Goal: Task Accomplishment & Management: Manage account settings

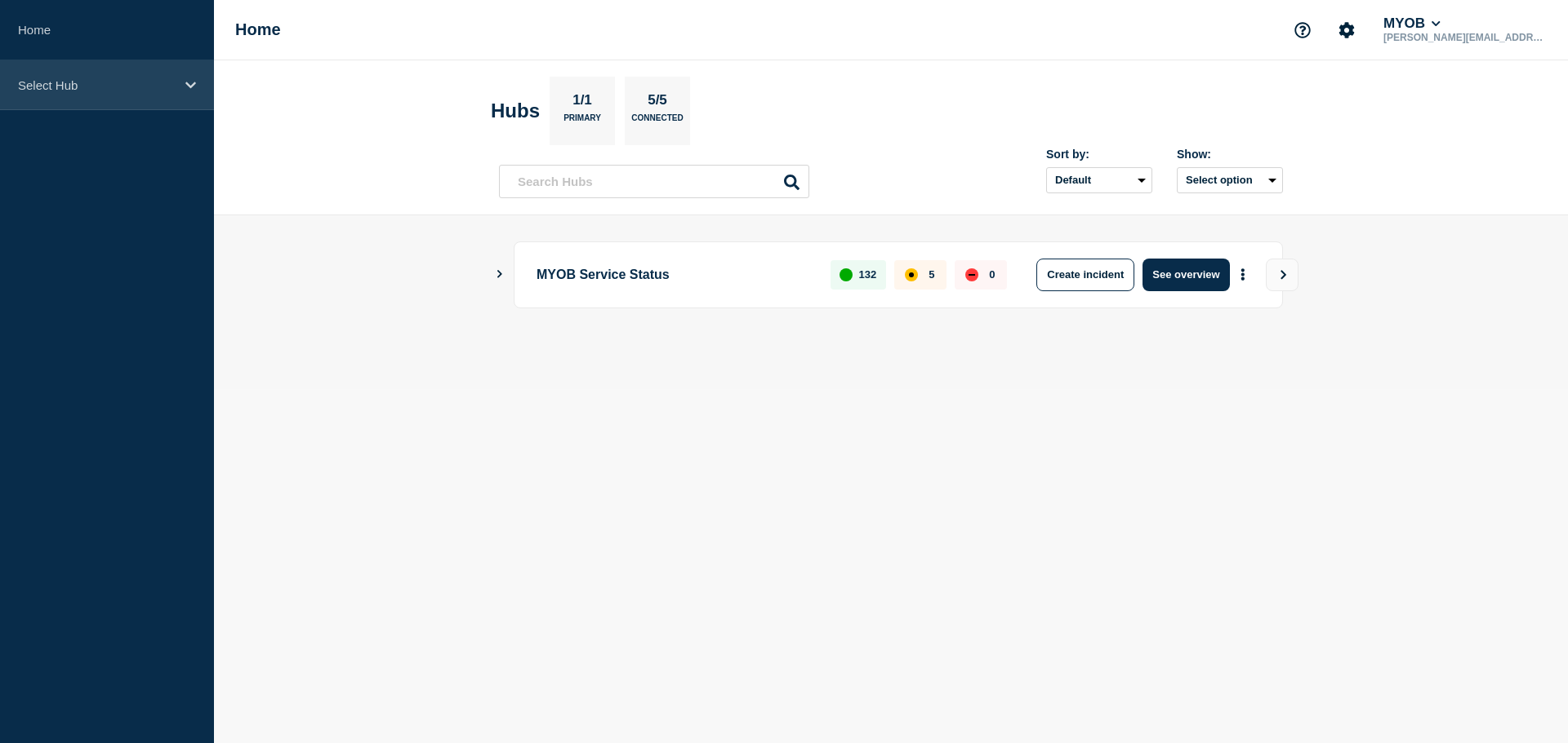
click at [136, 99] on div "Select Hub" at bounding box center [106, 85] width 214 height 50
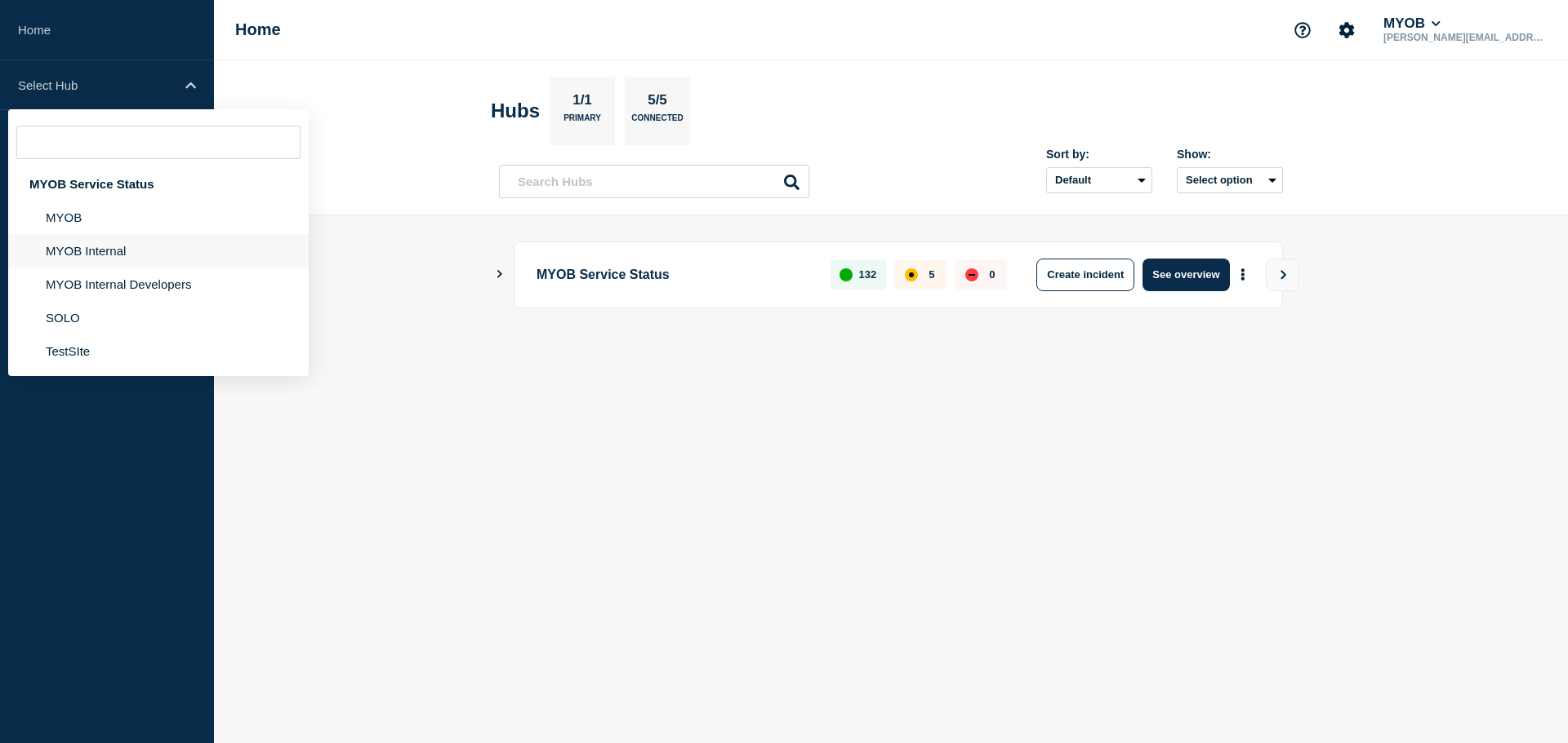
click at [124, 253] on li "MYOB Internal" at bounding box center [158, 251] width 300 height 33
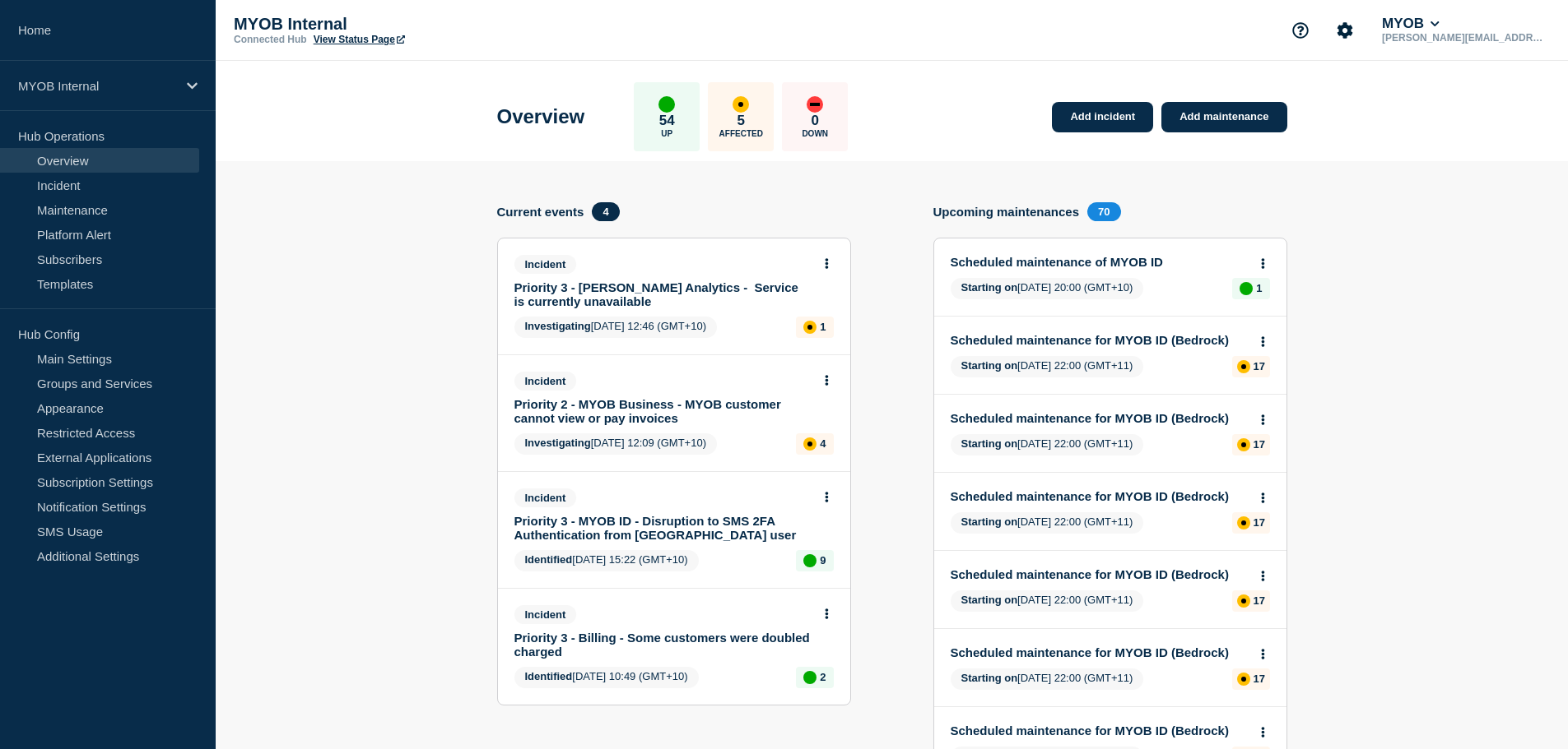
click at [614, 296] on link "Priority 3 - [PERSON_NAME] Analytics - Service is currently unavailable" at bounding box center [663, 295] width 297 height 28
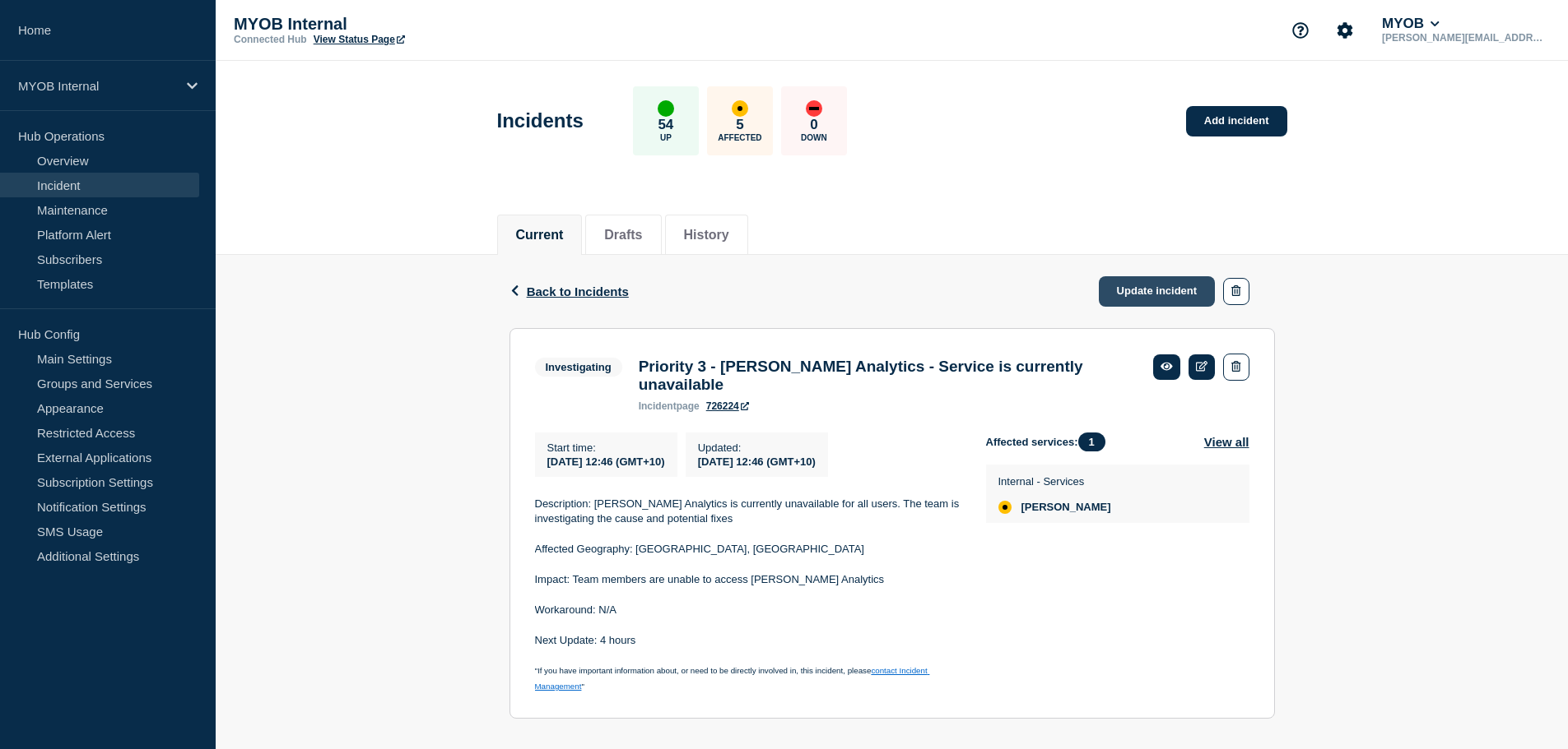
click at [1167, 295] on link "Update incident" at bounding box center [1157, 291] width 117 height 30
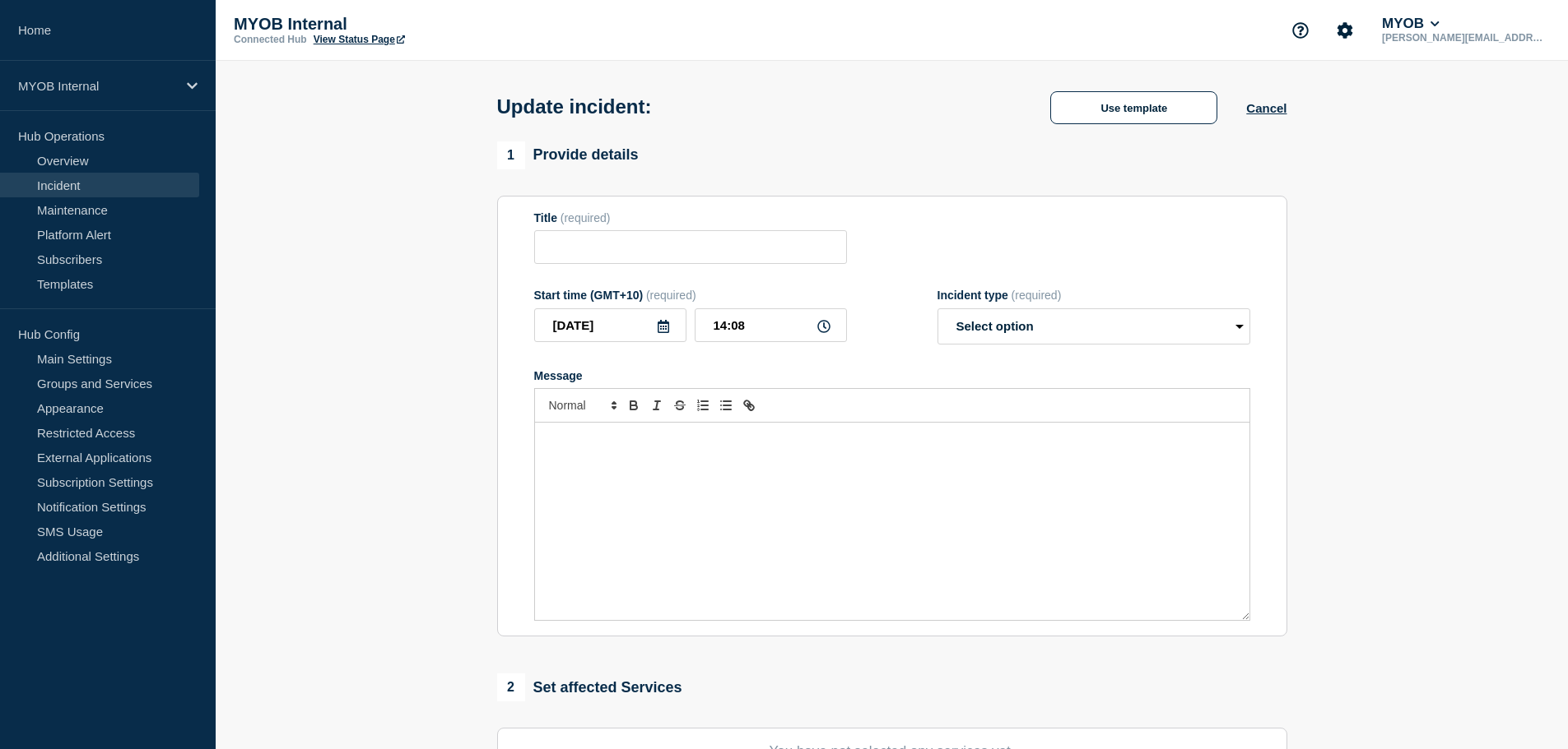
type input "Priority 3 - [PERSON_NAME] Analytics - Service is currently unavailable"
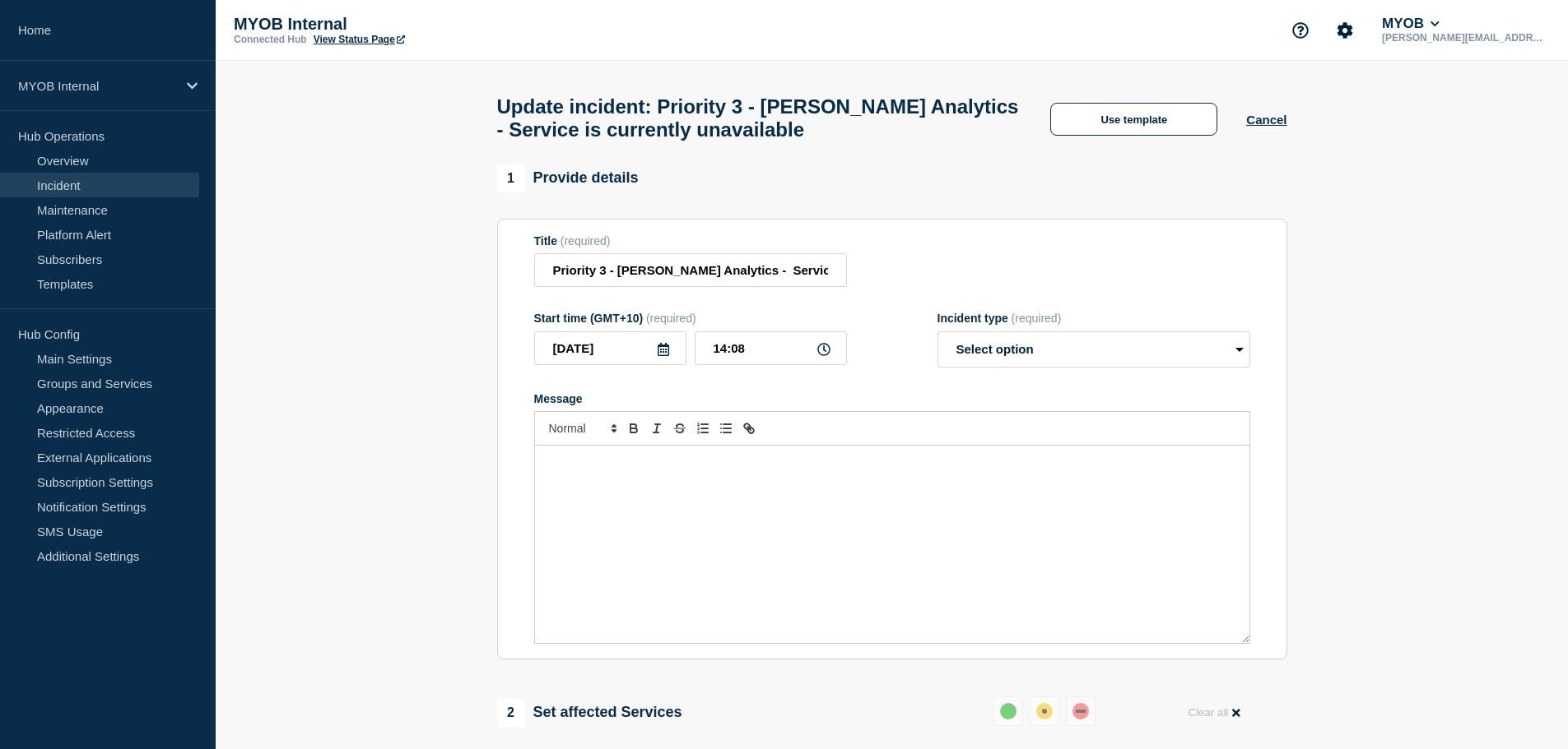
click at [689, 524] on div "Message" at bounding box center [892, 544] width 715 height 197
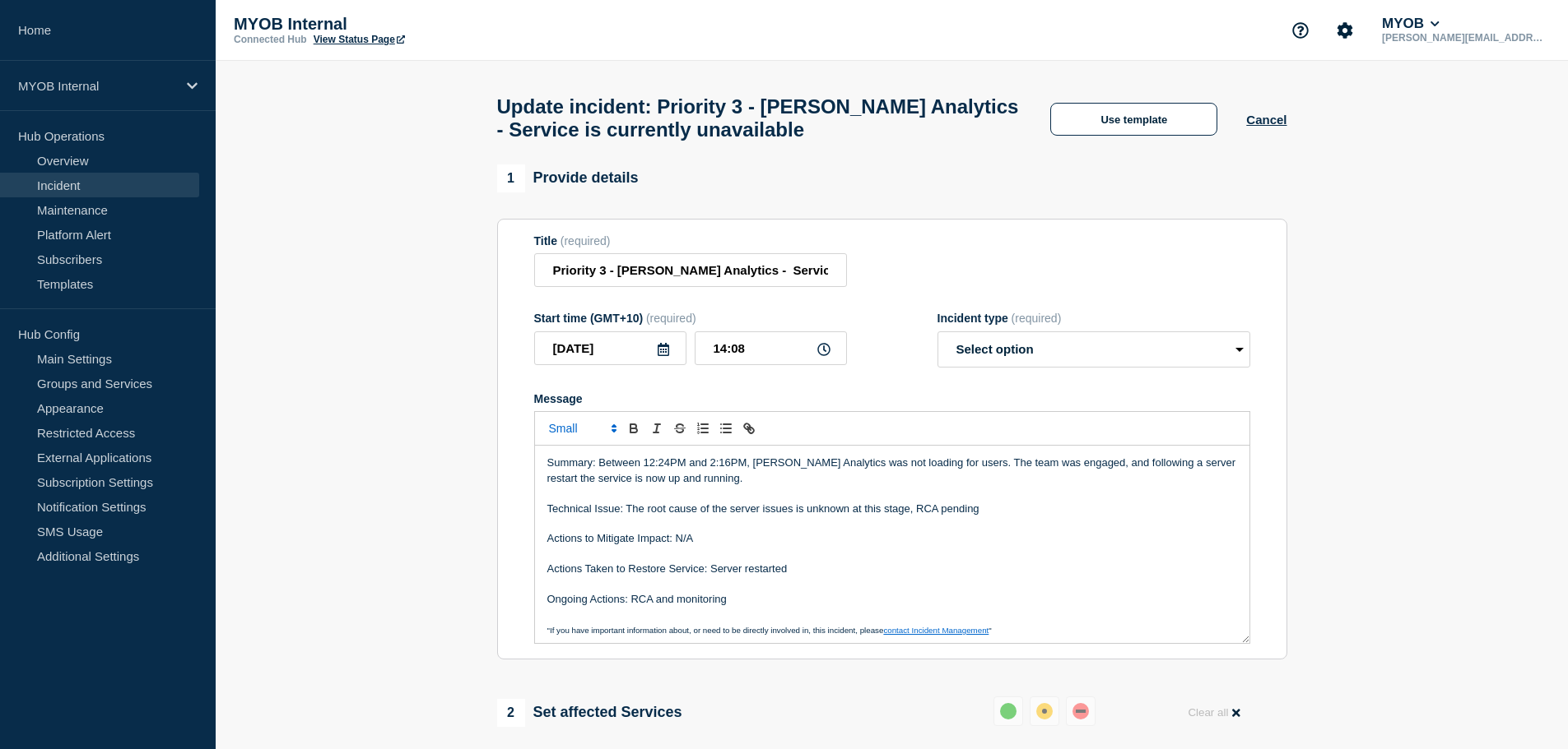
click at [643, 469] on p "Summary: Between 12:24PM and 2:16PM, [PERSON_NAME] Analytics was not loading fo…" at bounding box center [892, 470] width 689 height 30
click at [751, 513] on p "Technical Issue: The root cause of the server issues is unknown at this stage, …" at bounding box center [892, 505] width 689 height 15
click at [720, 602] on p "Ongoing Actions: RCA and monitoring" at bounding box center [892, 595] width 689 height 15
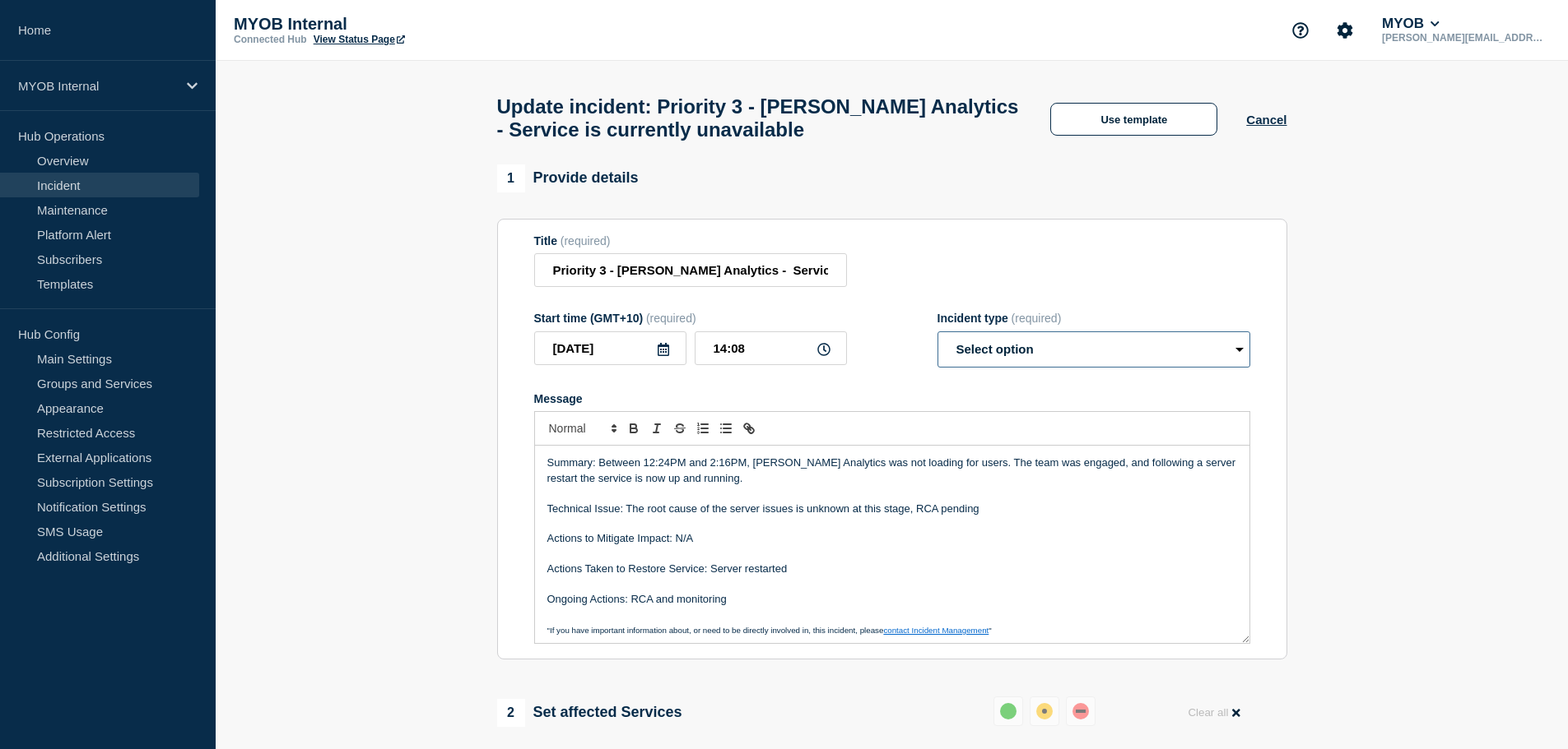
click at [1039, 359] on select "Select option Investigating Identified Monitoring Resolved" at bounding box center [1094, 350] width 313 height 36
select select "resolved"
click at [938, 339] on select "Select option Investigating Identified Monitoring Resolved" at bounding box center [1094, 350] width 313 height 36
click at [738, 515] on p "Technical Issue: The root cause of the server issues is unknown at this stage, …" at bounding box center [892, 509] width 689 height 15
click at [669, 480] on p "Summary: Between 12:24PM and 2:16PM, [PERSON_NAME] Analytics was not loading fo…" at bounding box center [892, 470] width 689 height 30
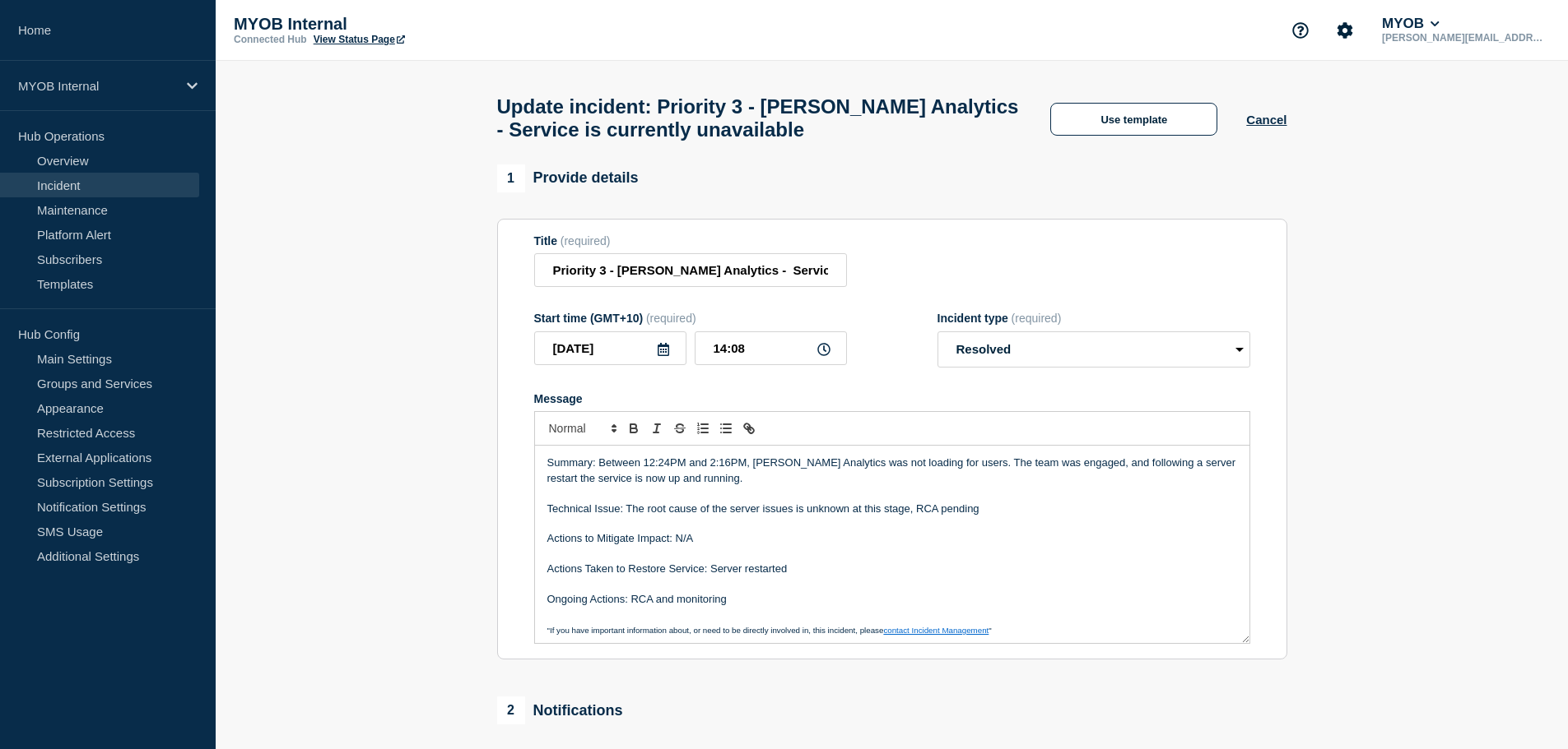
click at [749, 466] on p "Summary: Between 12:24PM and 2:16PM, [PERSON_NAME] Analytics was not loading fo…" at bounding box center [892, 470] width 689 height 30
click at [745, 467] on p "Summary: Between 12:24PM and 2:16PM, [PERSON_NAME] Analytics was not loading fo…" at bounding box center [892, 470] width 689 height 30
click at [789, 562] on p "Message" at bounding box center [892, 554] width 689 height 15
drag, startPoint x: 745, startPoint y: 469, endPoint x: 645, endPoint y: 469, distance: 100.0
click at [645, 469] on p "Summary: Between 12:24PM and 2:16PM, [PERSON_NAME] Analytics was not loading fo…" at bounding box center [892, 470] width 689 height 30
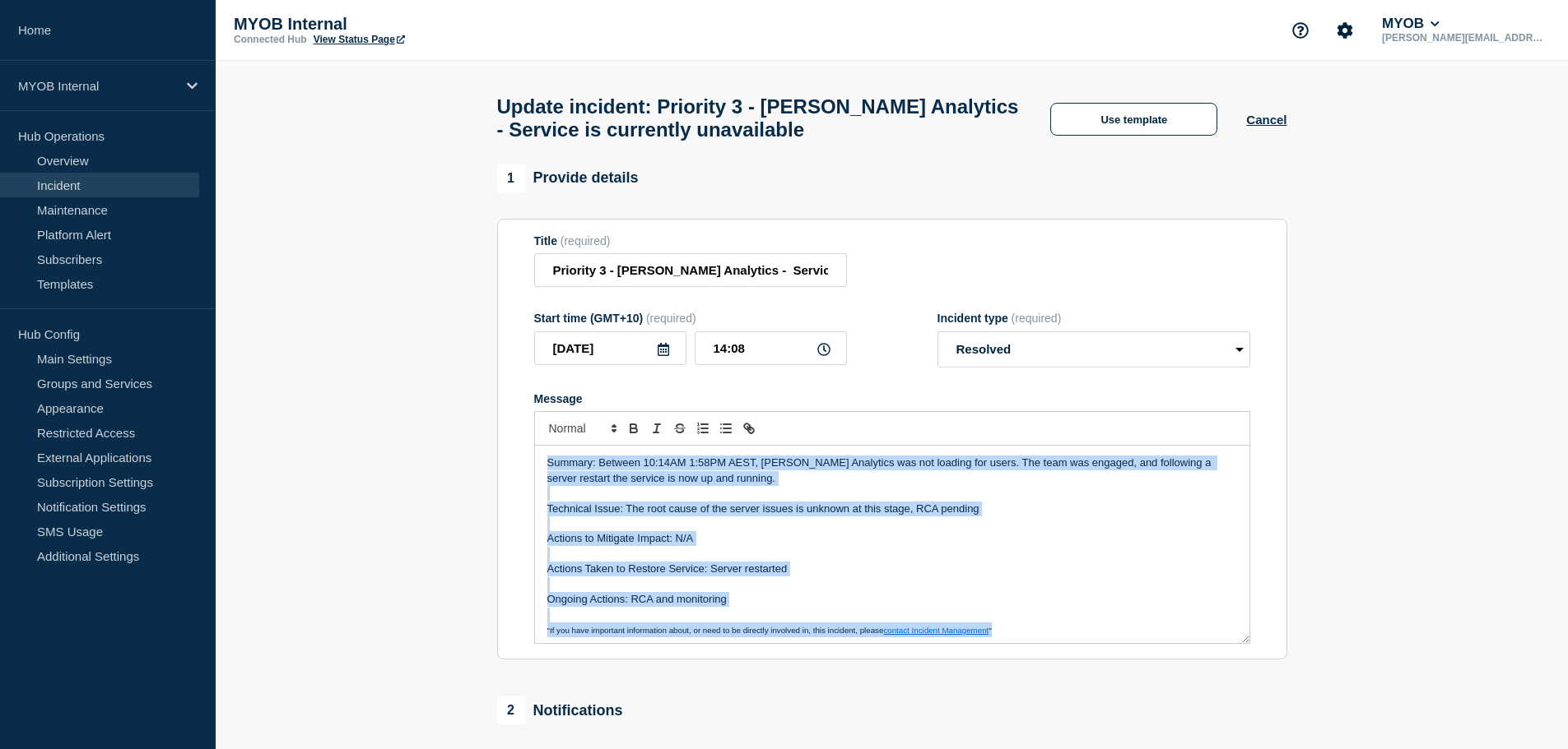
copy div "Summary: Between 10:14AM 1:58PM AEST, [PERSON_NAME] Analytics was not loading f…"
click at [846, 589] on p "Message" at bounding box center [892, 584] width 689 height 15
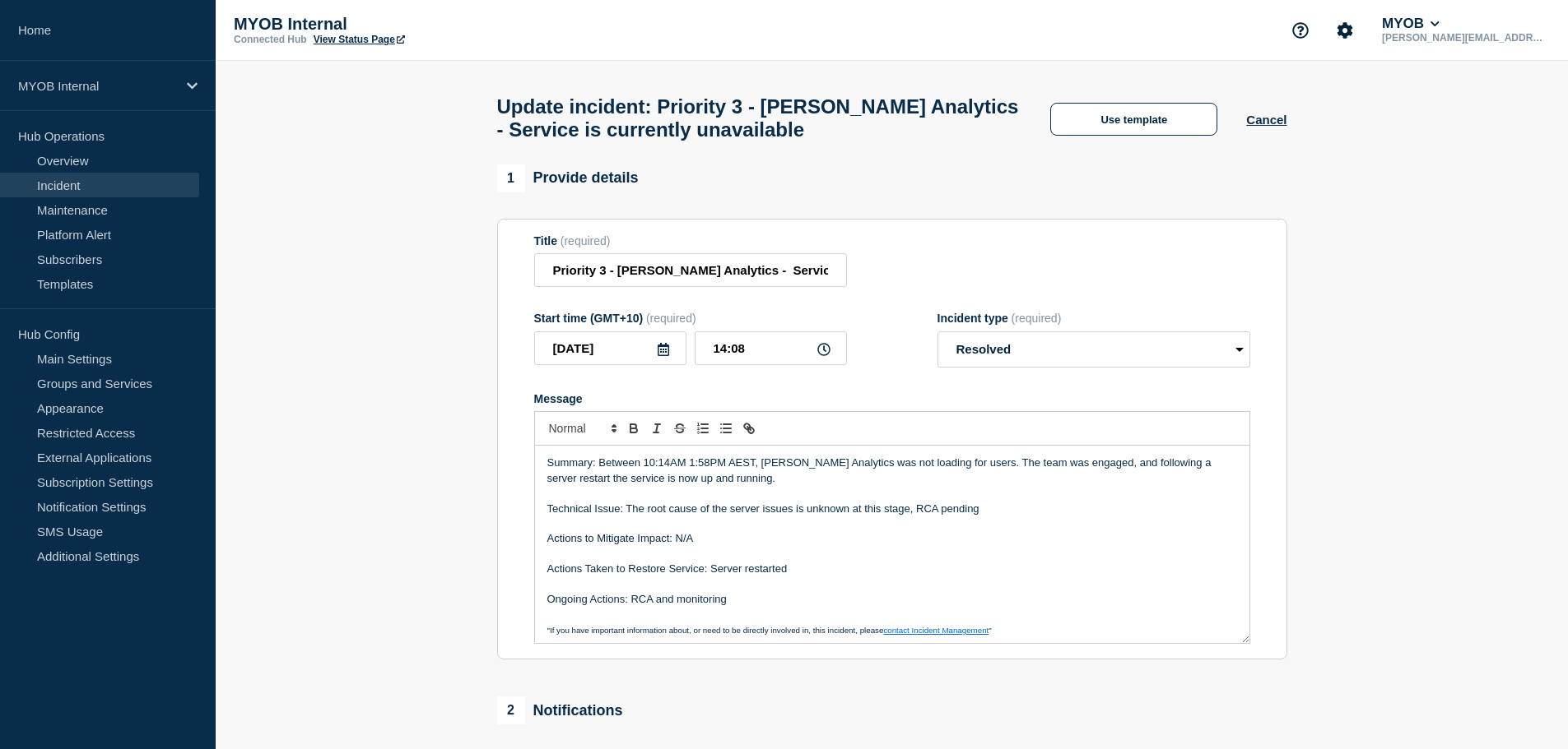
click at [1165, 483] on p "Summary: Between 10:14AM 1:58PM AEST, [PERSON_NAME] Analytics was not loading f…" at bounding box center [892, 470] width 689 height 30
click at [628, 501] on p "Message" at bounding box center [892, 494] width 689 height 15
click at [730, 515] on p "Technical Issue: The root cause of the server issues is unknown at this stage, …" at bounding box center [892, 509] width 689 height 15
click at [558, 556] on p "Message" at bounding box center [892, 554] width 689 height 15
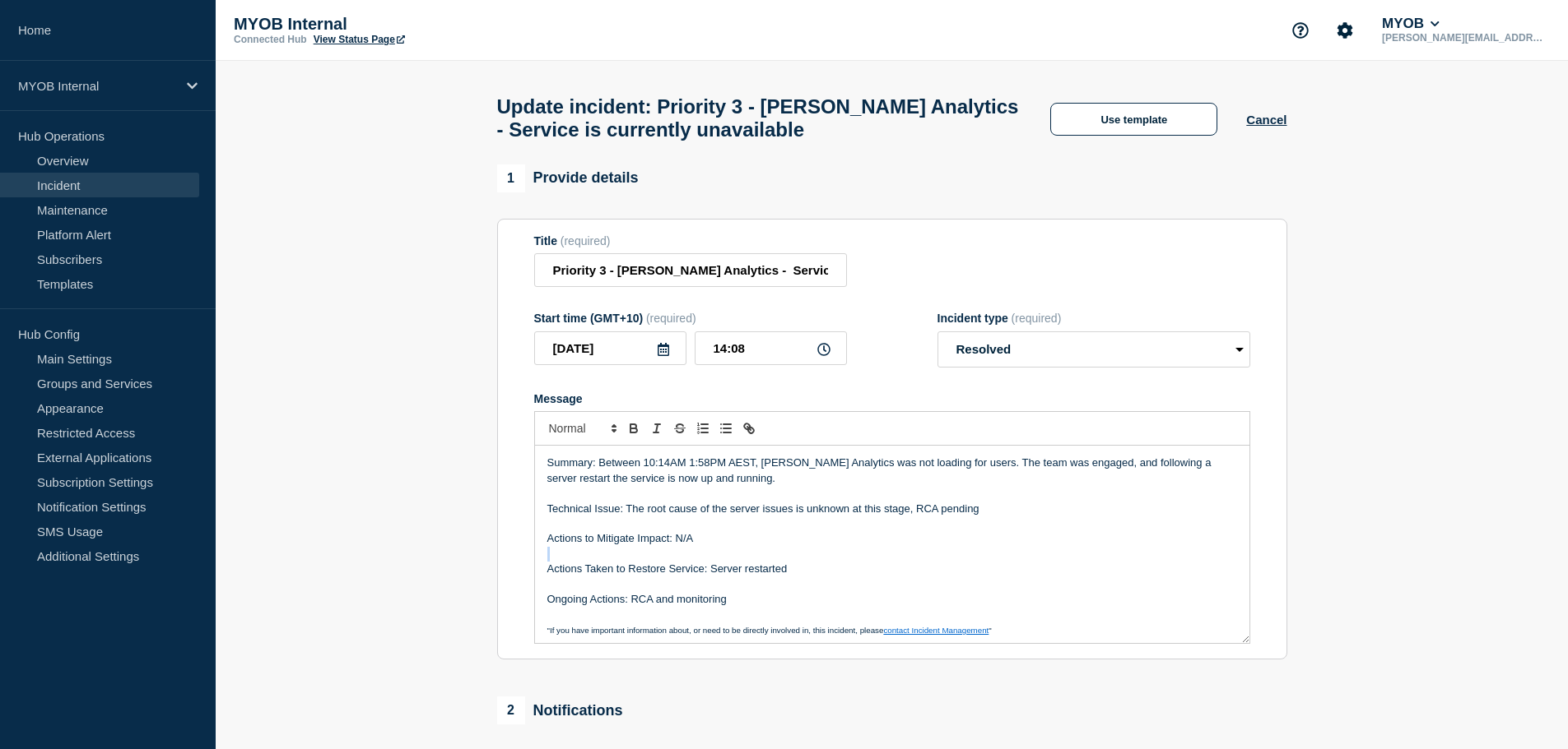
click at [558, 556] on p "Message" at bounding box center [892, 554] width 689 height 15
click at [576, 544] on p "Actions to Mitigate Impact: N/A" at bounding box center [892, 539] width 689 height 15
click at [577, 544] on p "Actions to Mitigate Impact: N/A" at bounding box center [892, 539] width 689 height 15
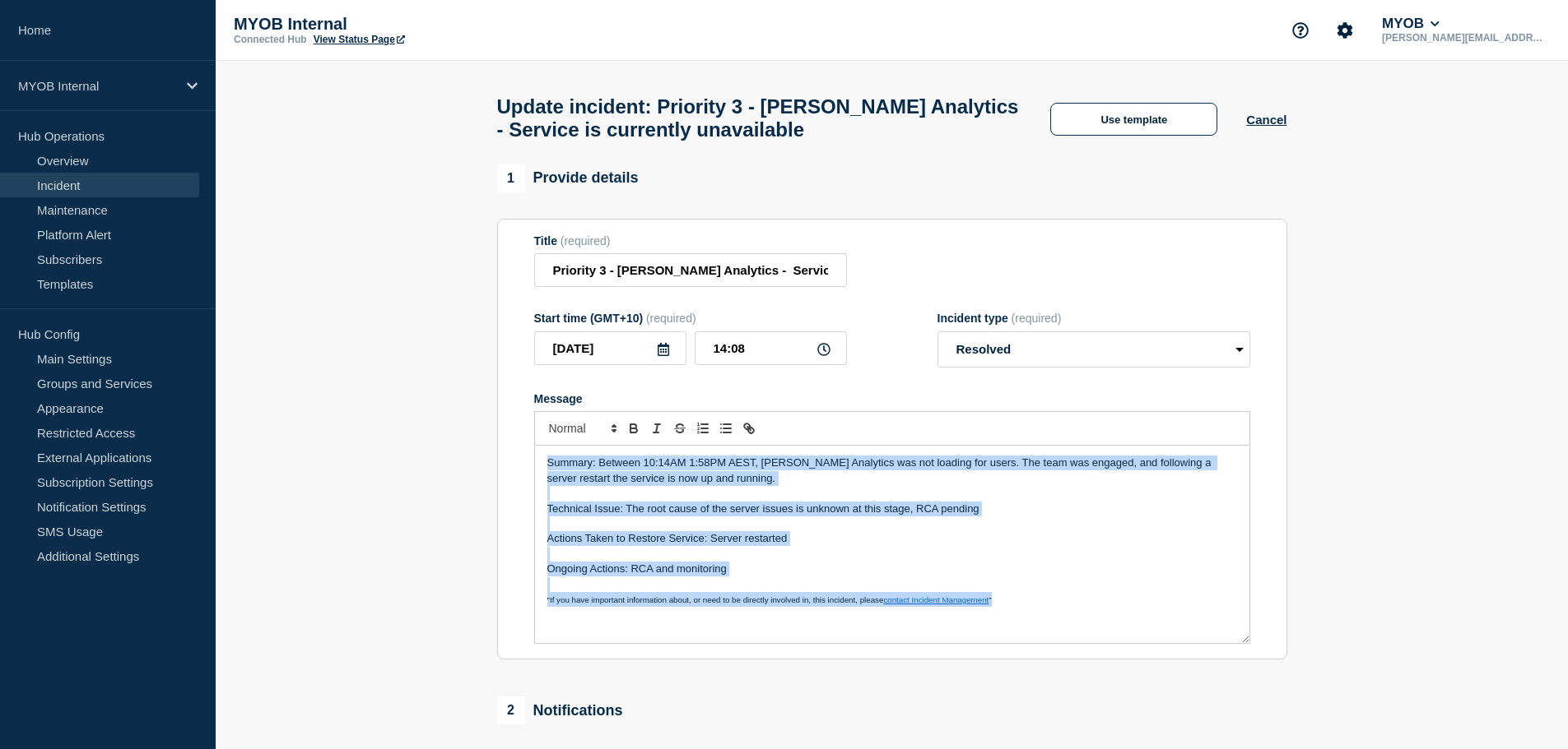
copy div "Summary: Between 10:14AM 1:58PM AEST, [PERSON_NAME] Analytics was not loading f…"
click at [862, 501] on p "Message" at bounding box center [892, 494] width 689 height 15
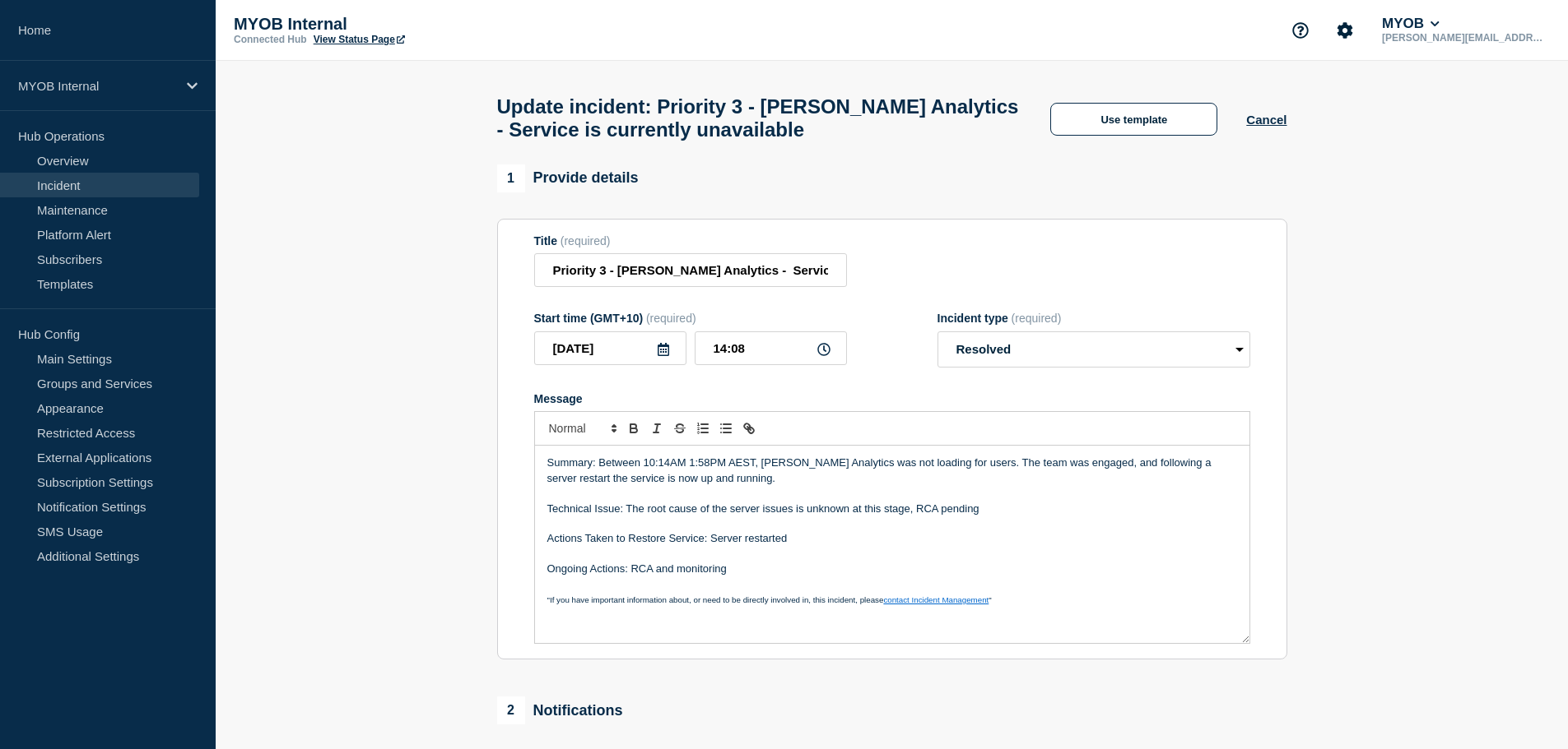
click at [849, 546] on p "Actions Taken to Restore Service: Server restarted" at bounding box center [892, 539] width 689 height 15
click at [687, 474] on p "Summary: Between 10:14AM 1:58PM AEST, [PERSON_NAME] Analytics was not loading f…" at bounding box center [892, 470] width 689 height 30
click at [680, 498] on p "Message" at bounding box center [892, 494] width 689 height 15
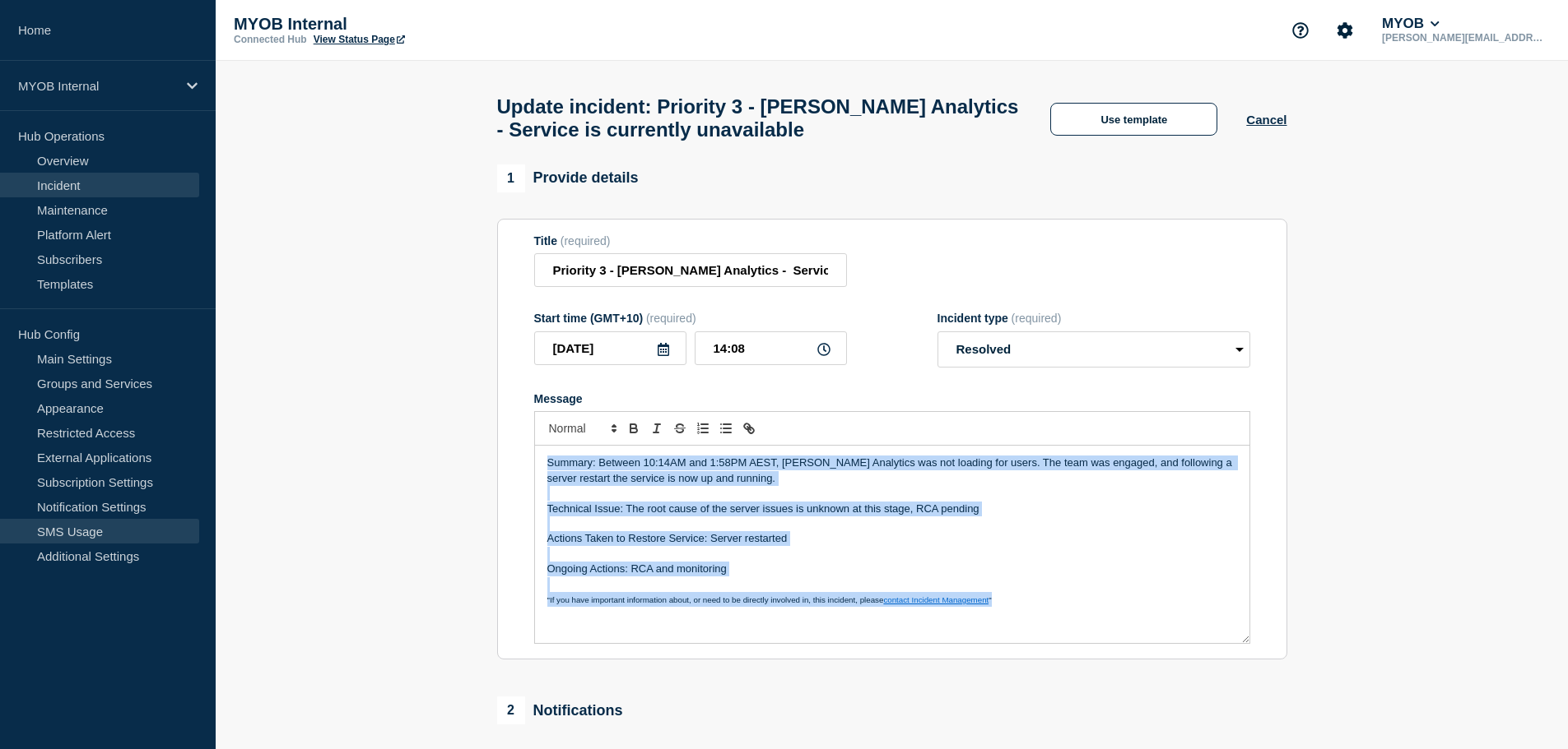
copy div "Summary: Between 10:14AM and 1:58PM AEST, [PERSON_NAME] Analytics was not loadi…"
click at [961, 486] on p "Summary: Between 10:14AM and 1:58PM AEST, [PERSON_NAME] Analytics was not loadi…" at bounding box center [892, 470] width 689 height 30
copy div "Summary: Between 10:14AM and 1:58PM AEST, [PERSON_NAME] Analytics was not loadi…"
click at [1117, 531] on p "Message" at bounding box center [892, 524] width 689 height 15
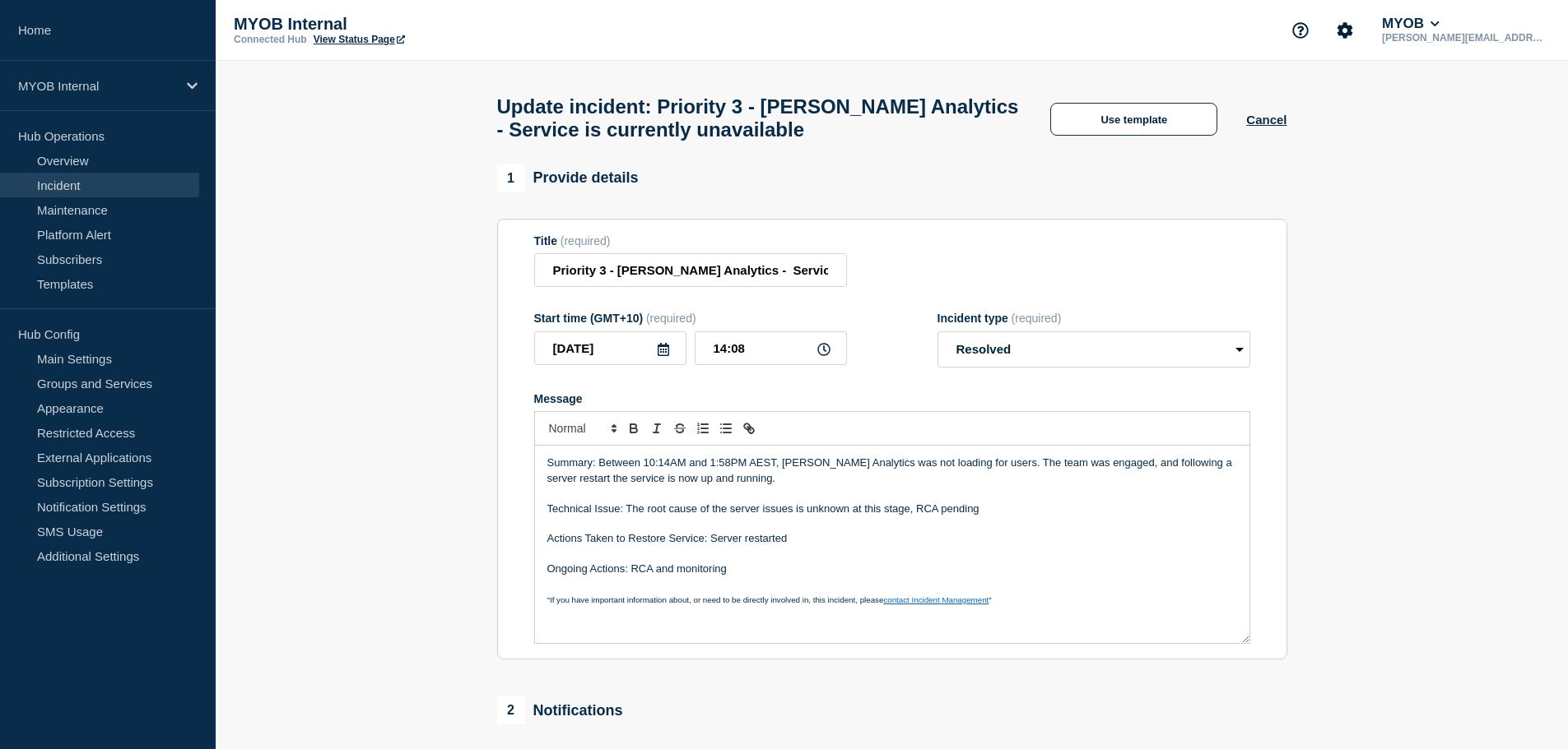
click at [745, 558] on p "Message" at bounding box center [892, 554] width 689 height 15
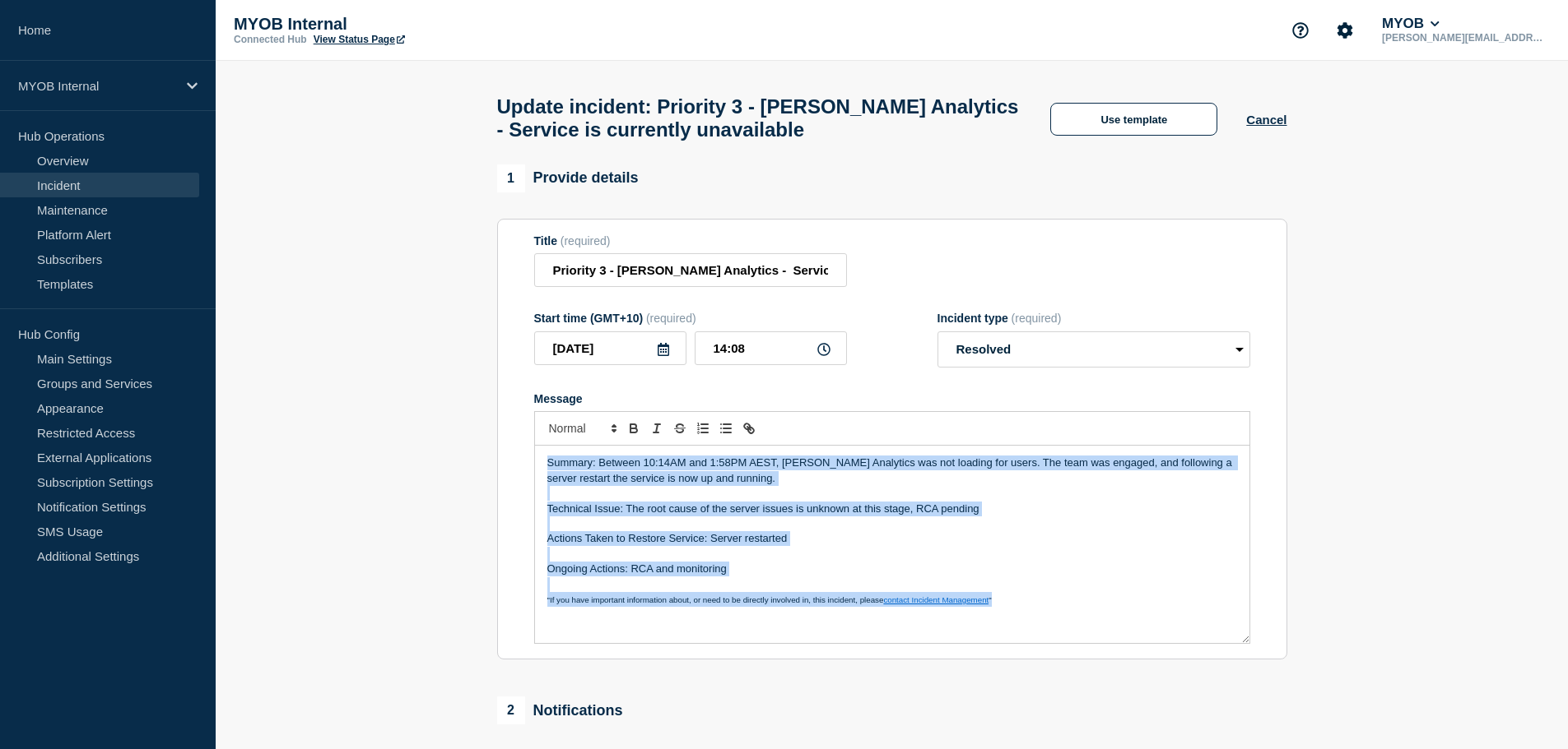
copy div "Summary: Between 10:14AM and 1:58PM AEST, [PERSON_NAME] Analytics was not loadi…"
drag, startPoint x: 709, startPoint y: 582, endPoint x: 690, endPoint y: 583, distance: 19.0
click at [707, 576] on p "Ongoing Actions: RCA and monitoring" at bounding box center [892, 569] width 689 height 15
click at [679, 576] on p "Ongoing Actions: RCA and monitoring" at bounding box center [892, 569] width 689 height 15
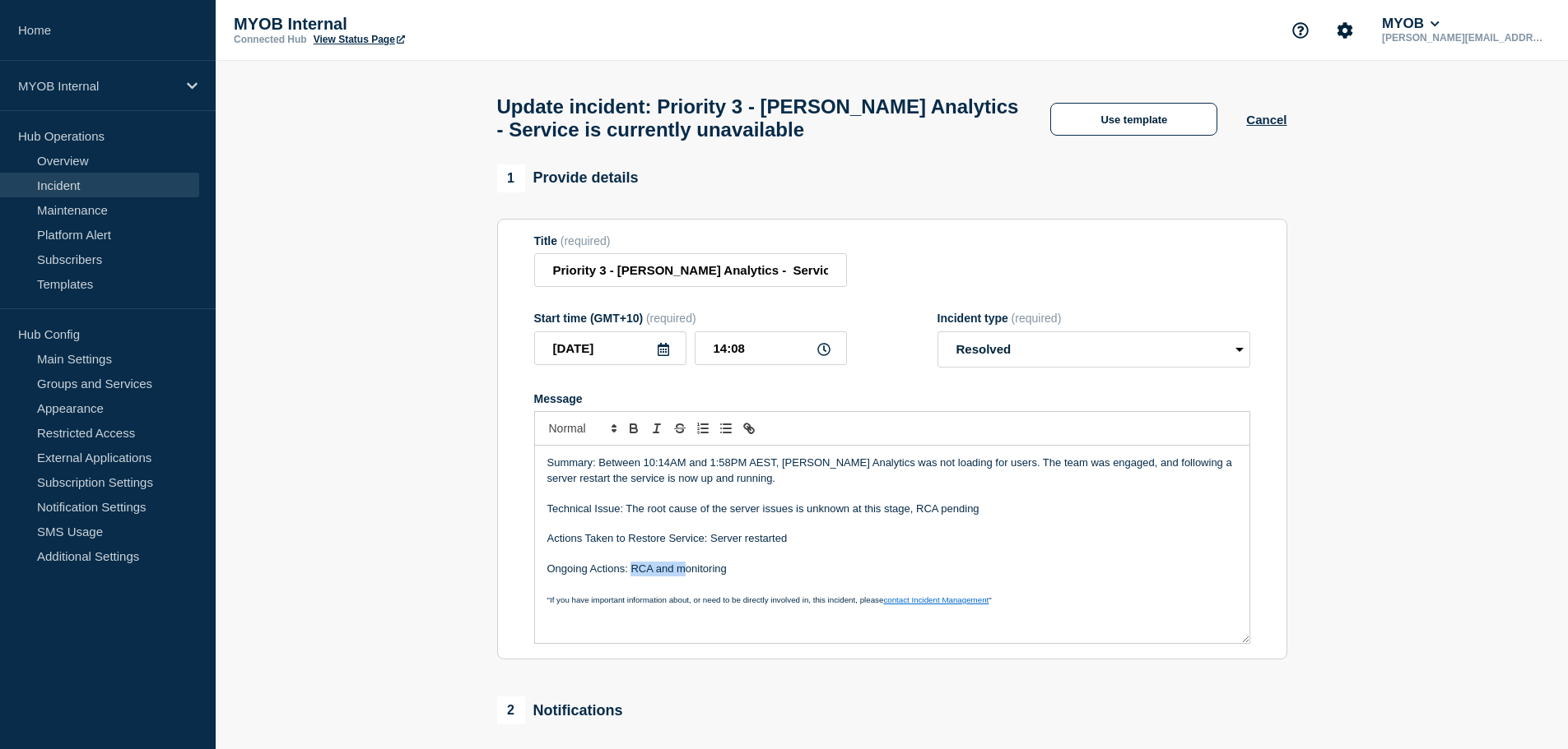
drag, startPoint x: 685, startPoint y: 579, endPoint x: 629, endPoint y: 584, distance: 56.2
click at [629, 576] on p "Ongoing Actions: RCA and monitoring" at bounding box center [892, 569] width 689 height 15
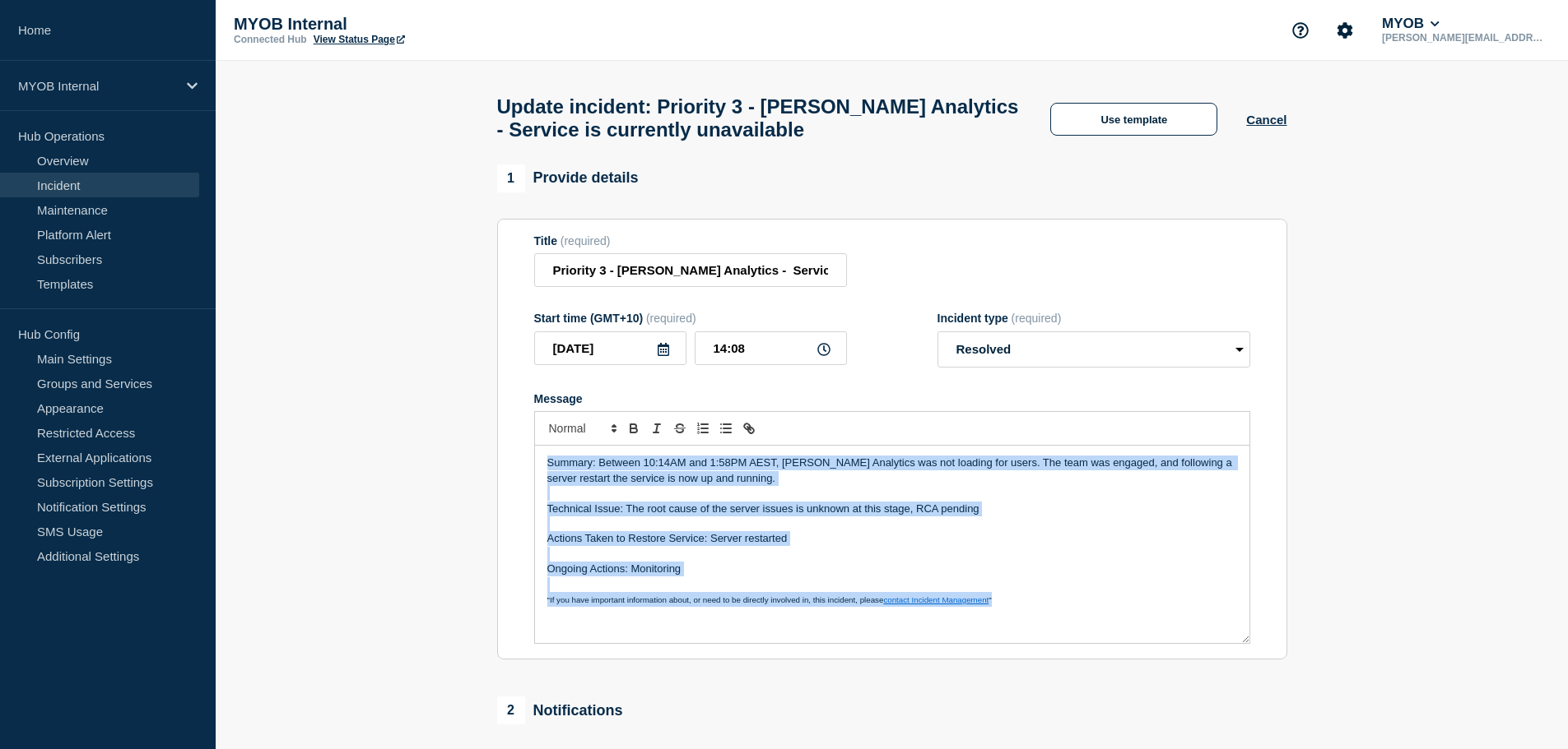
copy div "Summary: Between 10:14AM and 1:58PM AEST, [PERSON_NAME] Analytics was not loadi…"
click at [1026, 526] on p "Message" at bounding box center [892, 524] width 689 height 15
click at [1040, 555] on p "Message" at bounding box center [892, 554] width 689 height 15
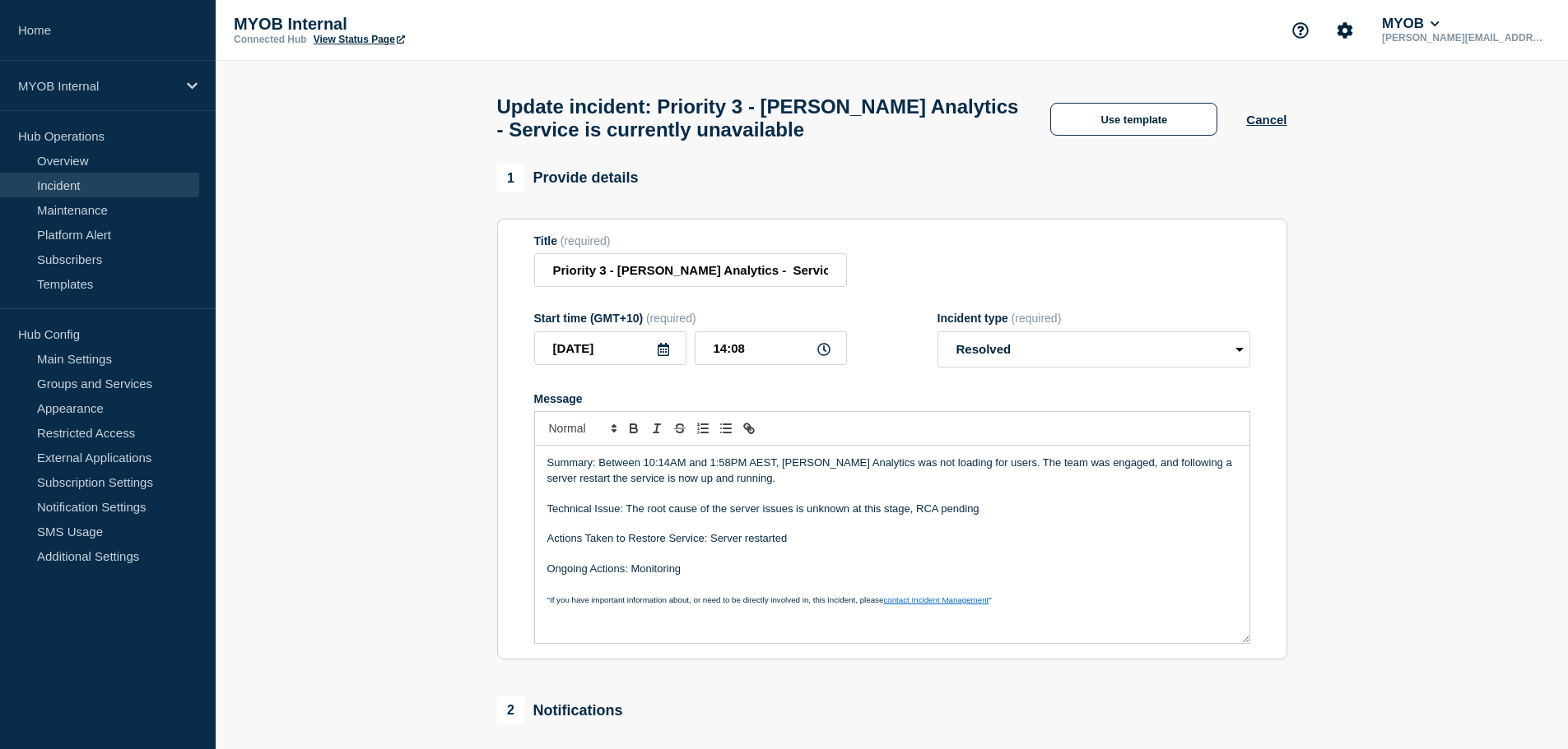
click at [990, 542] on p "Actions Taken to Restore Service: Server restarted" at bounding box center [892, 539] width 689 height 15
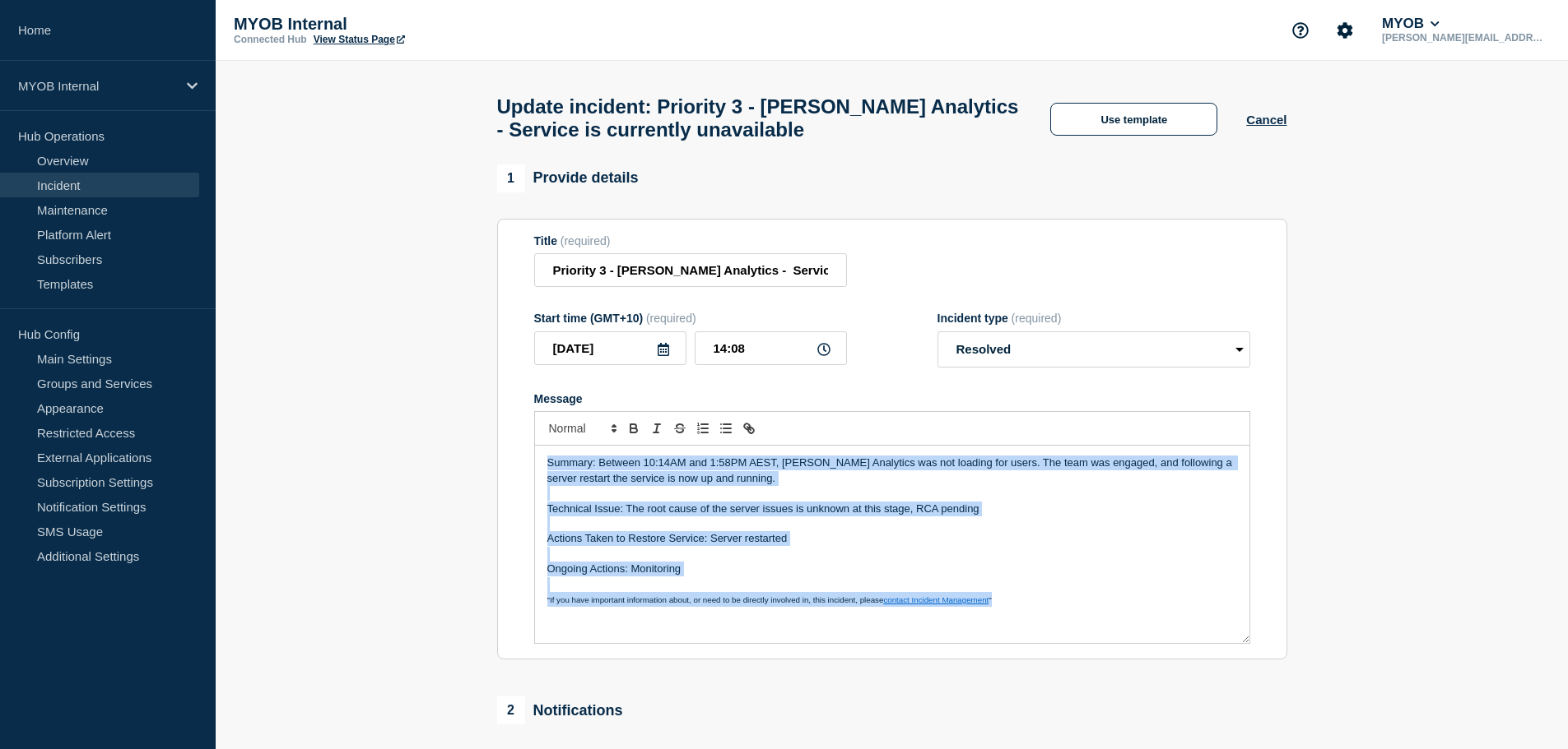
copy div "Summary: Between 10:14AM and 1:58PM AEST, [PERSON_NAME] Analytics was not loadi…"
click at [990, 542] on p "Actions Taken to Restore Service: Server restarted" at bounding box center [892, 539] width 689 height 15
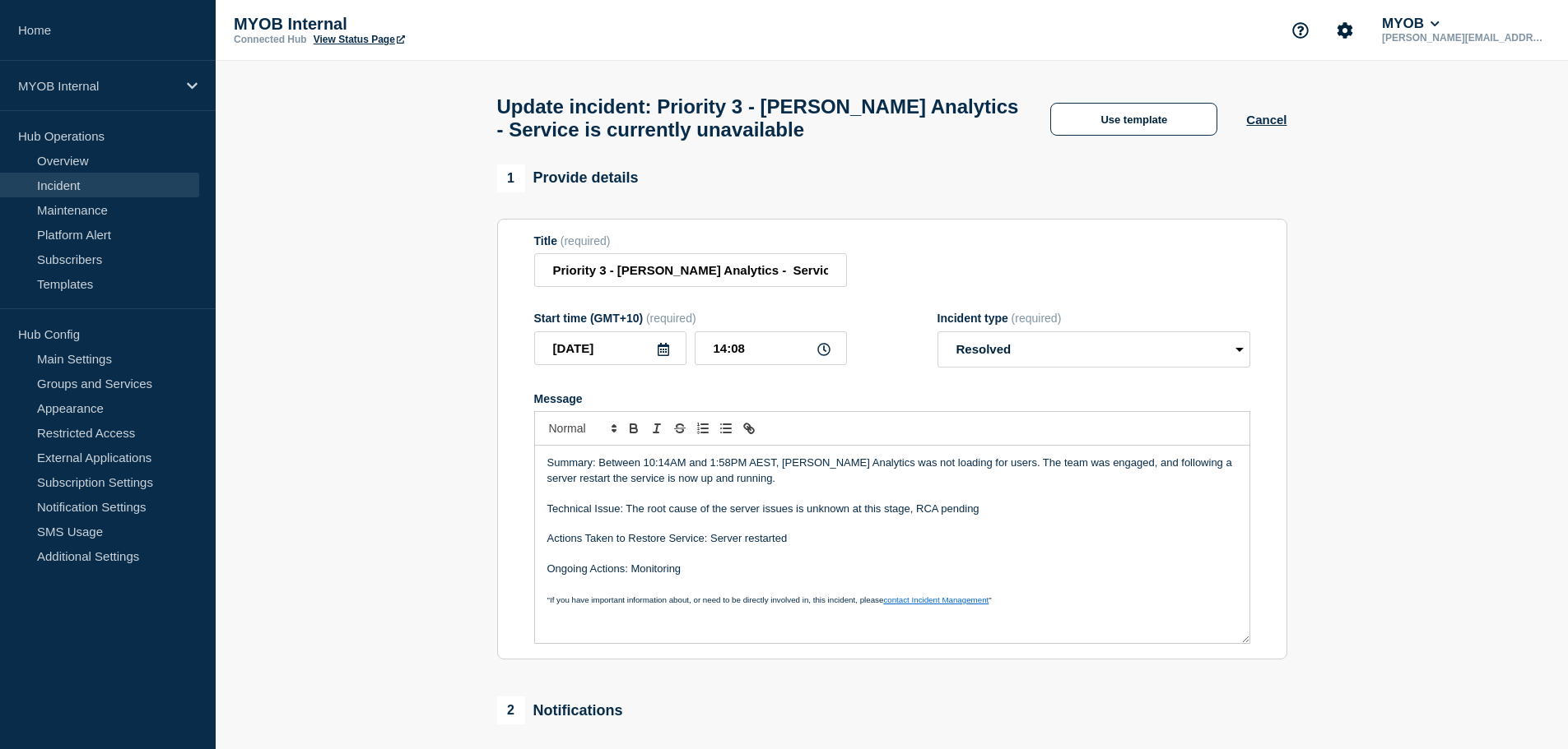
click at [993, 516] on p "Technical Issue: The root cause of the server issues is unknown at this stage, …" at bounding box center [892, 509] width 689 height 15
drag, startPoint x: 1005, startPoint y: 515, endPoint x: 908, endPoint y: 524, distance: 97.4
click at [908, 516] on p "Technical Issue: The root cause of the server issues is unknown at this stage, …" at bounding box center [892, 509] width 689 height 15
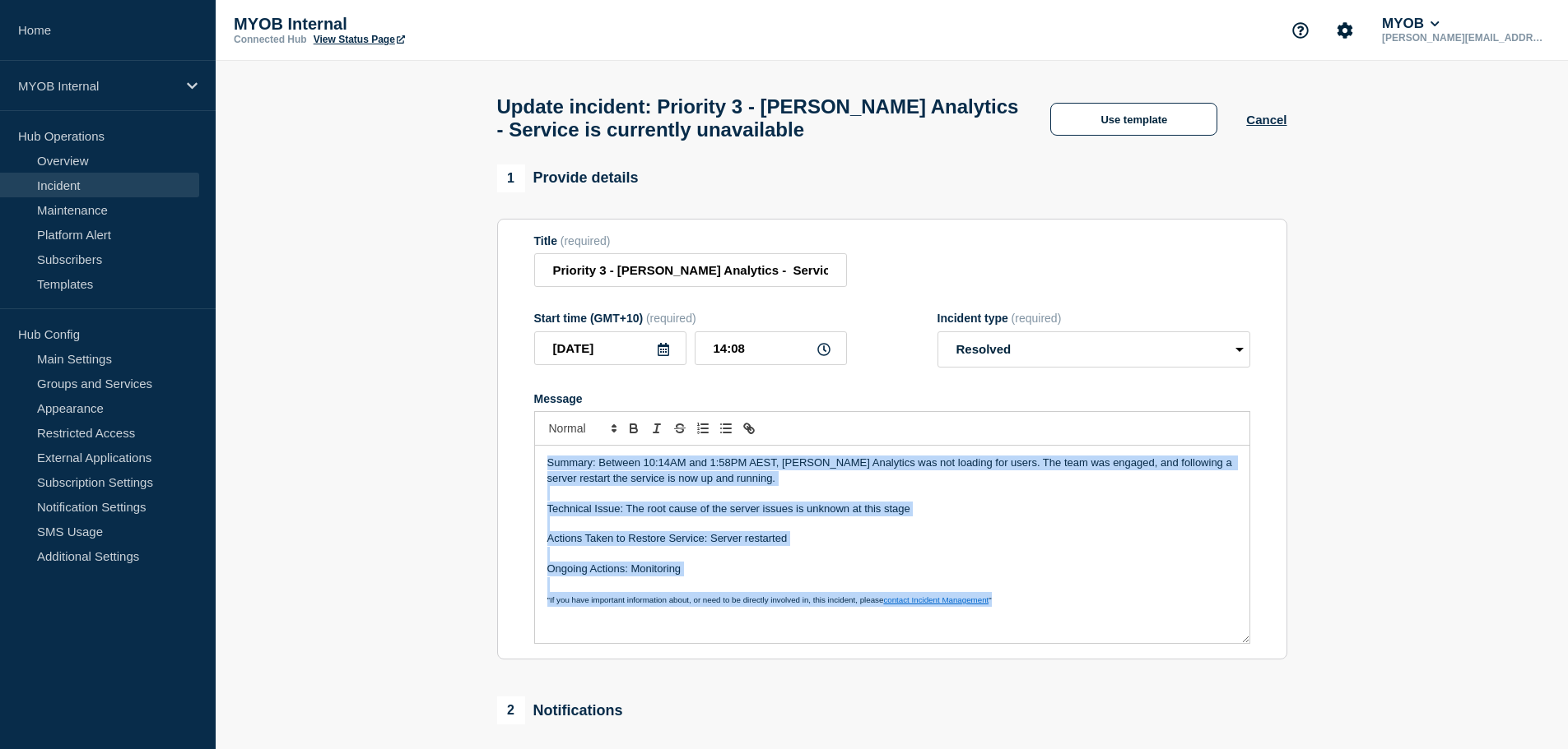
copy div "Summary: Between 10:14AM and 1:58PM AEST, [PERSON_NAME] Analytics was not loadi…"
click at [1003, 513] on p "Technical Issue: The root cause of the server issues is unknown at this stage" at bounding box center [892, 509] width 689 height 15
click at [958, 500] on p "Message" at bounding box center [892, 494] width 689 height 15
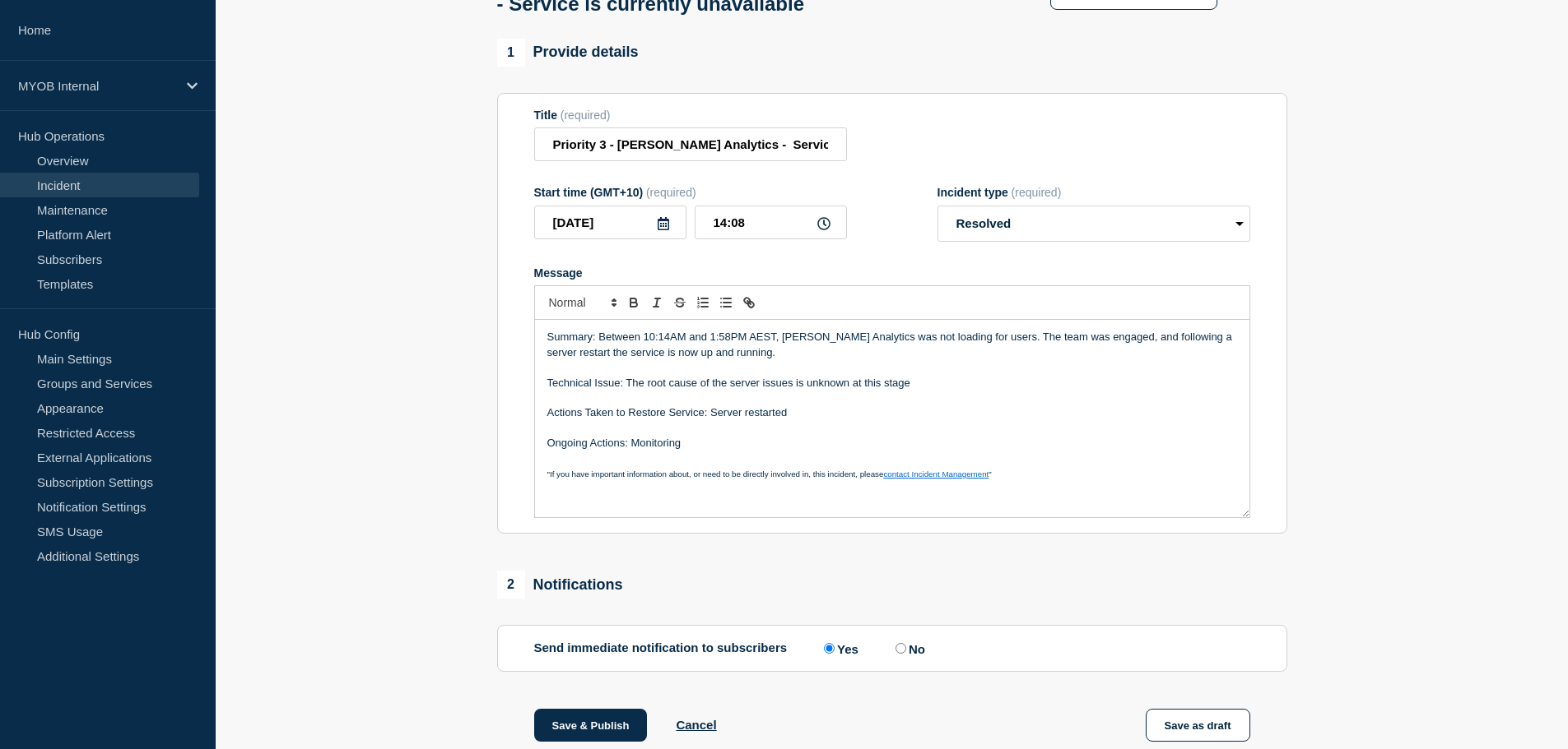
scroll to position [331, 0]
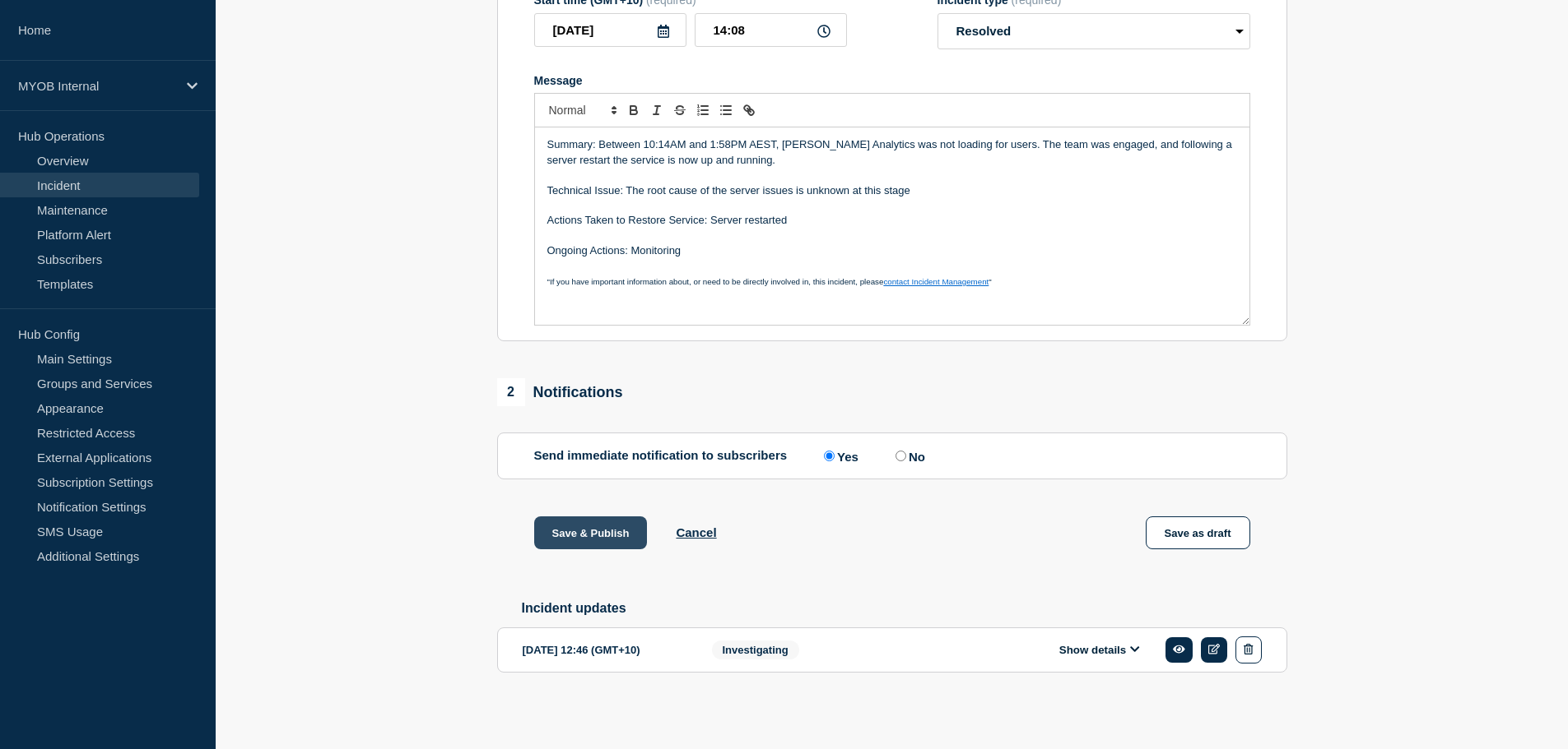
click at [592, 527] on button "Save & Publish" at bounding box center [590, 533] width 114 height 33
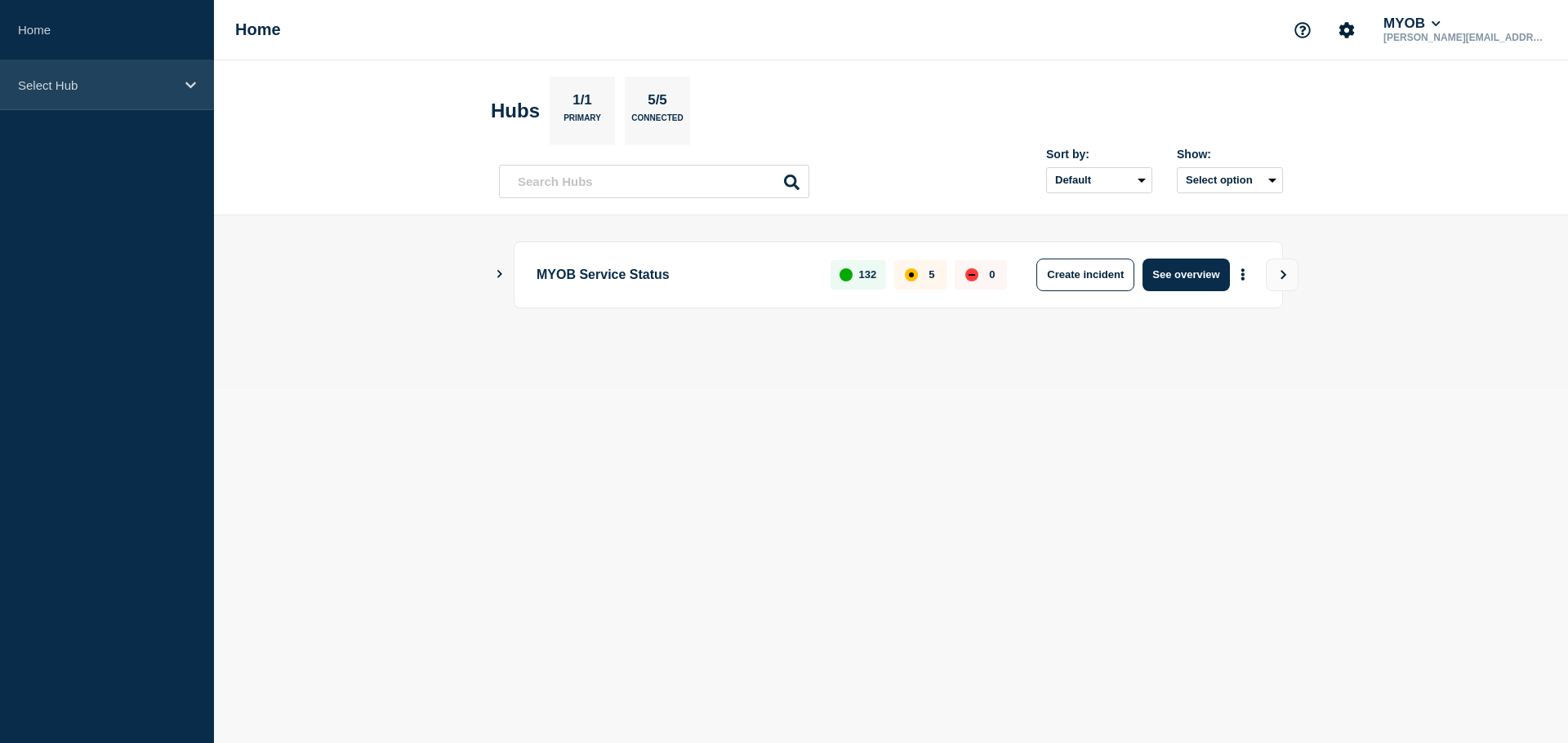
click at [102, 88] on p "Select Hub" at bounding box center [97, 85] width 157 height 14
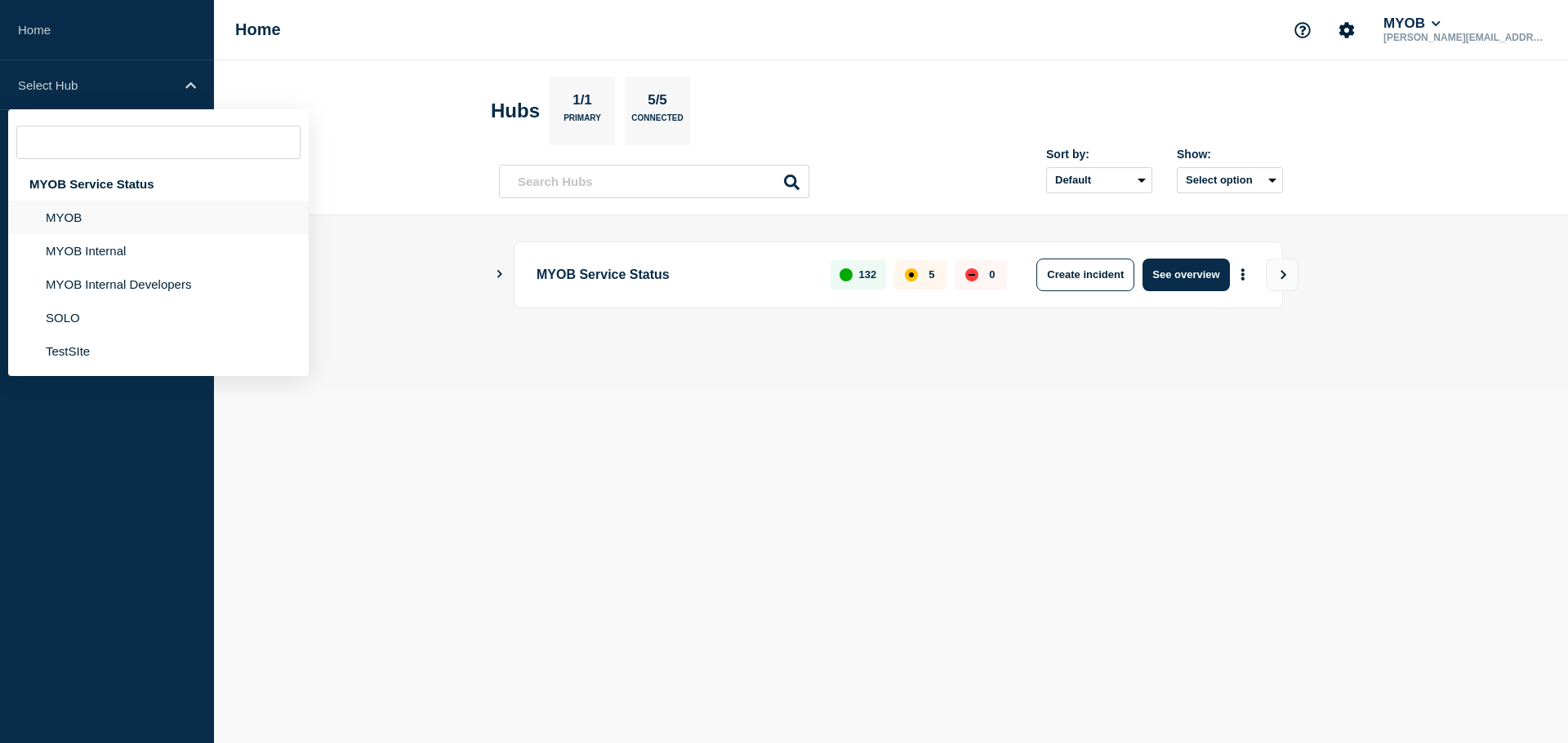
click at [115, 231] on li "MYOB" at bounding box center [158, 217] width 300 height 33
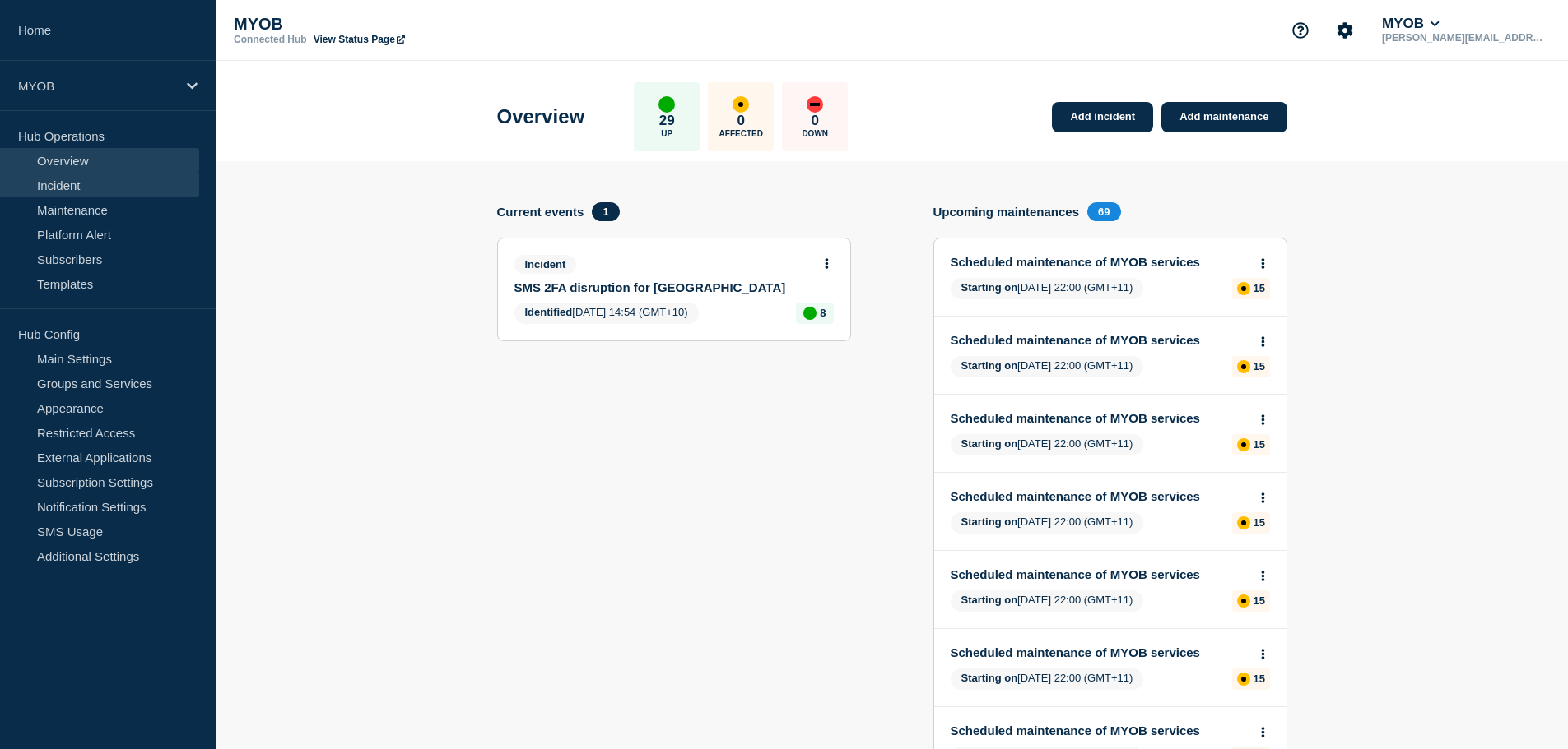
click at [88, 185] on link "Incident" at bounding box center [99, 185] width 199 height 25
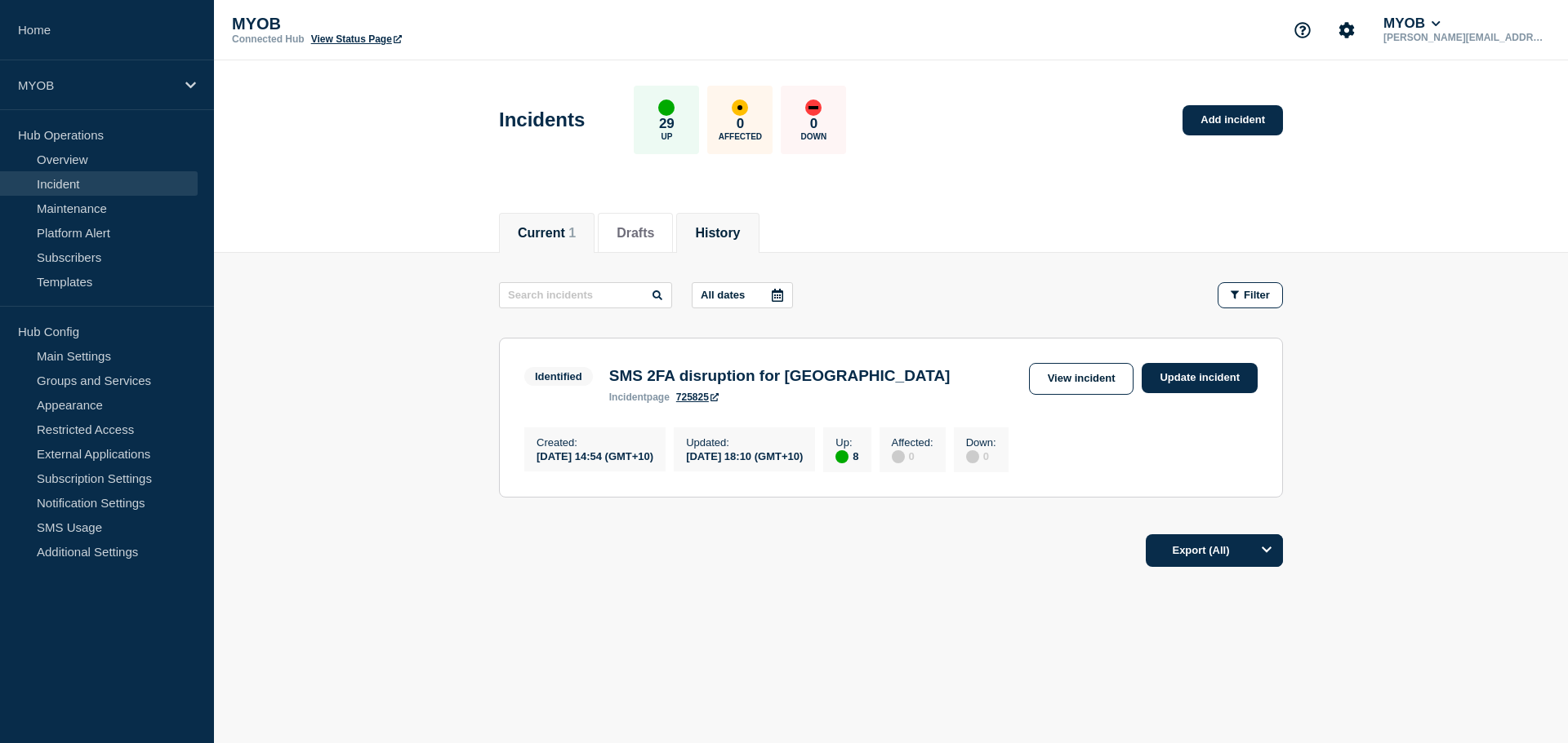
click at [724, 229] on button "History" at bounding box center [717, 234] width 45 height 14
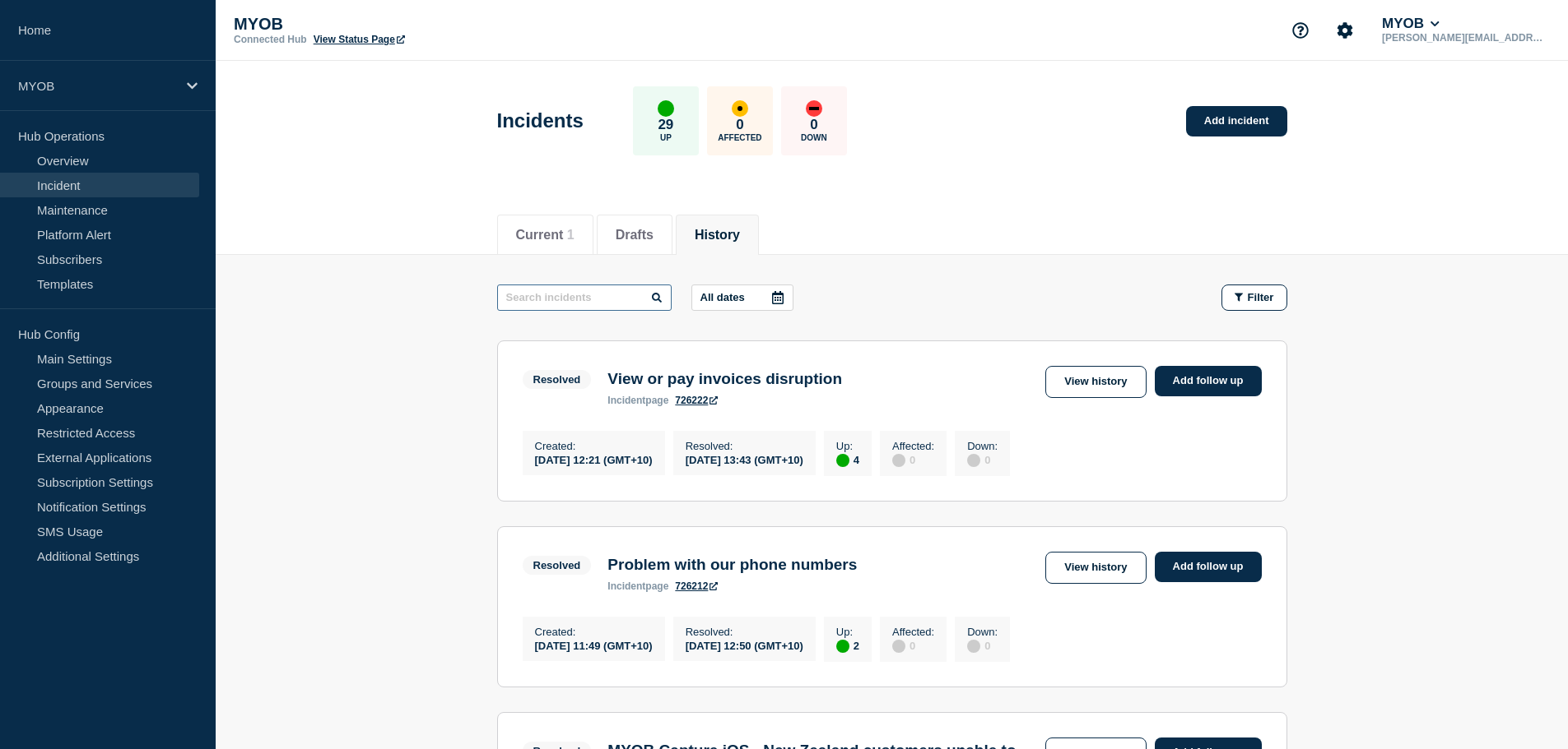
click at [562, 298] on input "text" at bounding box center [585, 297] width 175 height 26
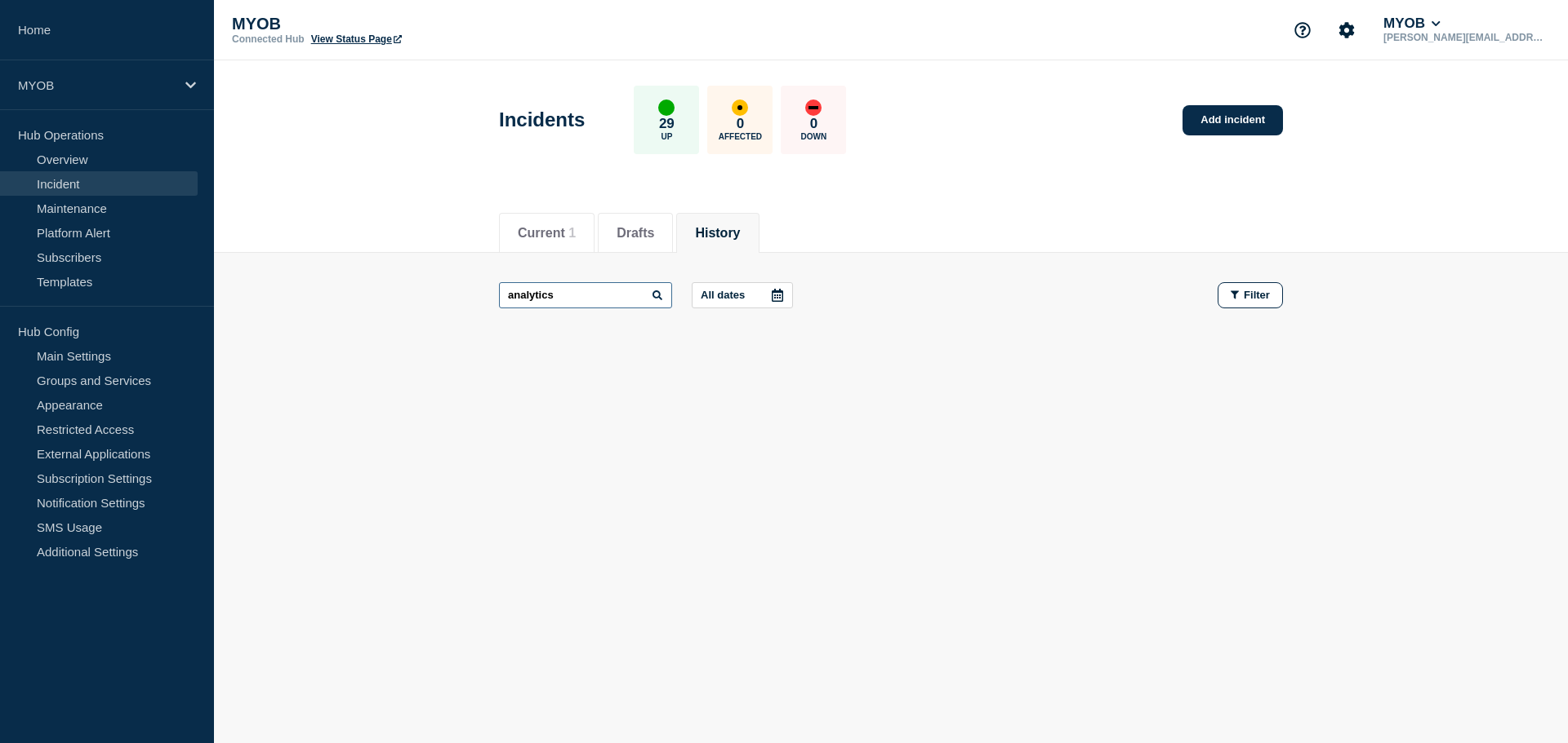
click at [578, 298] on input "analytics" at bounding box center [586, 295] width 173 height 26
type input "analytic"
click at [565, 213] on li "Current 1" at bounding box center [547, 233] width 96 height 40
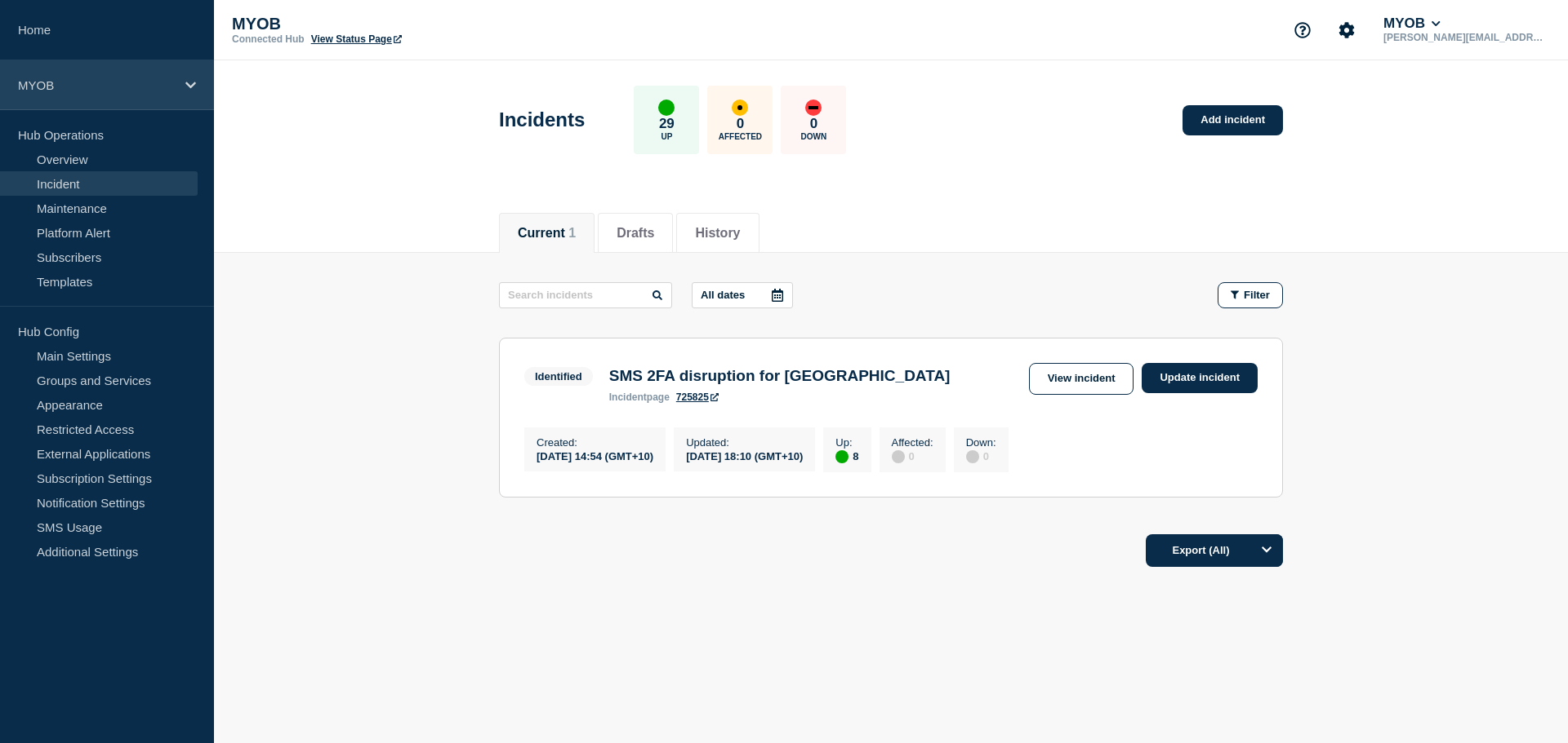
drag, startPoint x: 119, startPoint y: 111, endPoint x: 119, endPoint y: 96, distance: 15.0
click at [119, 106] on nav "Home MYOB Hub Operations Overview Incident Maintenance Platform Alert Subscribe…" at bounding box center [106, 294] width 214 height 589
click at [119, 96] on div "MYOB" at bounding box center [106, 85] width 214 height 50
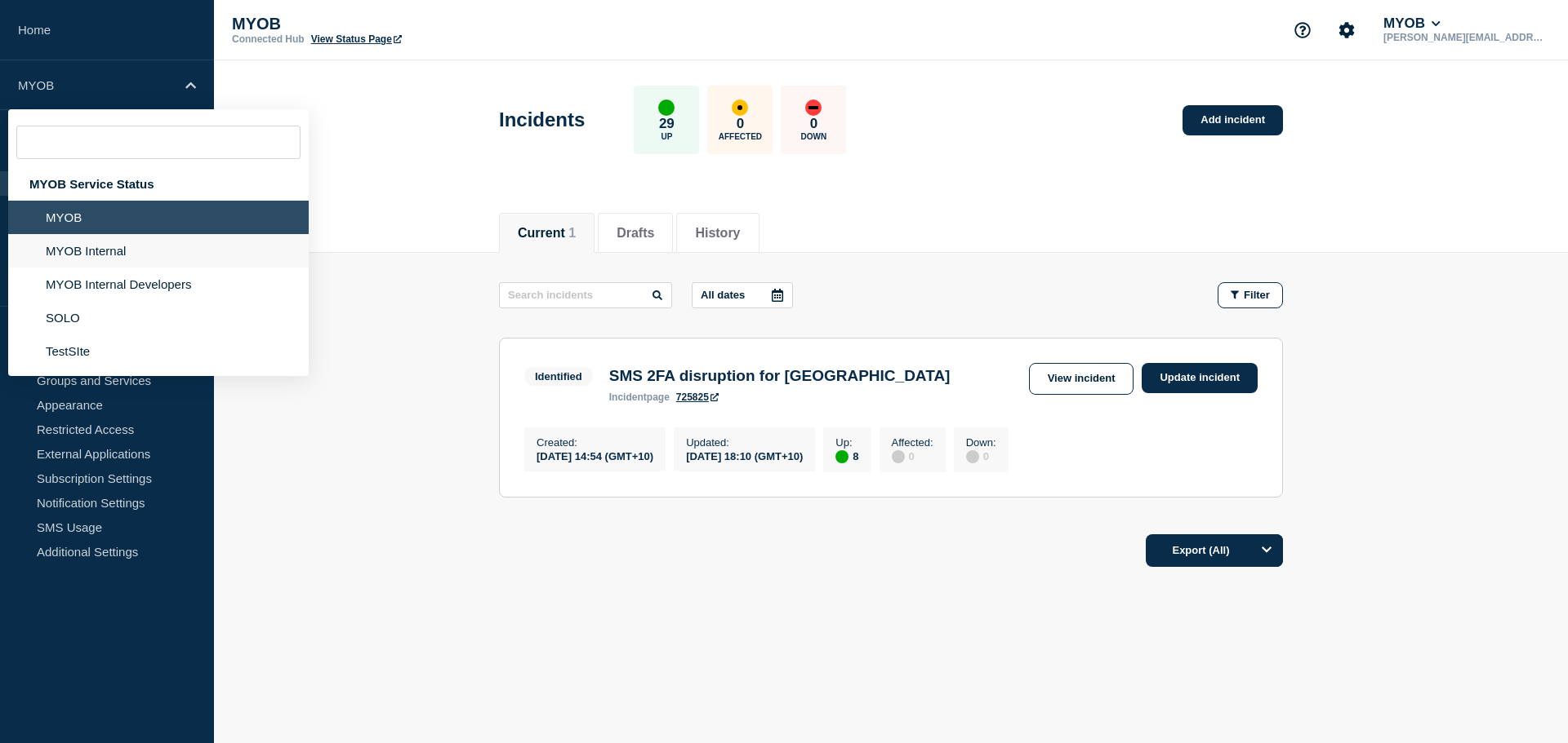
click at [125, 260] on li "MYOB Internal" at bounding box center [158, 251] width 300 height 33
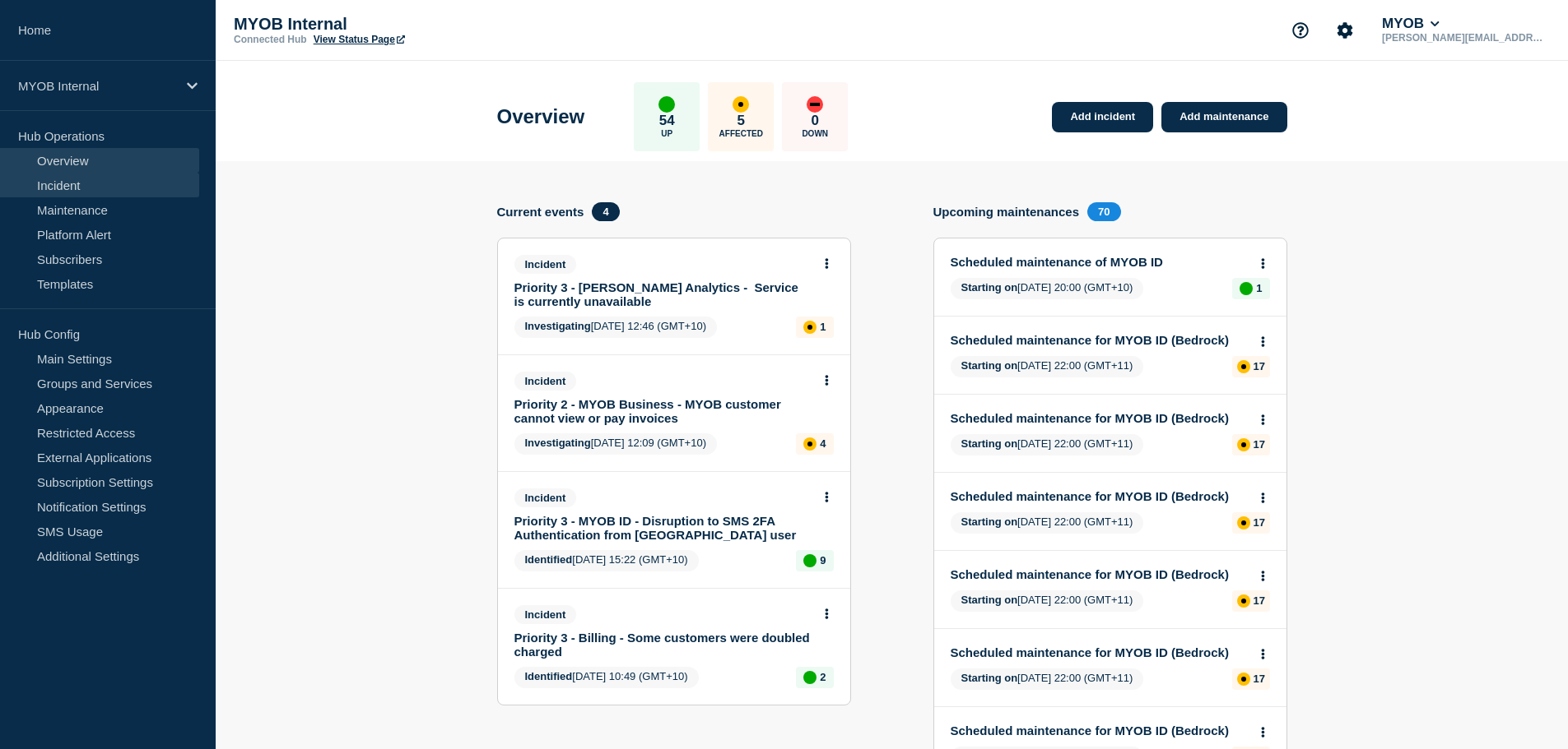
click at [114, 178] on link "Incident" at bounding box center [99, 185] width 199 height 25
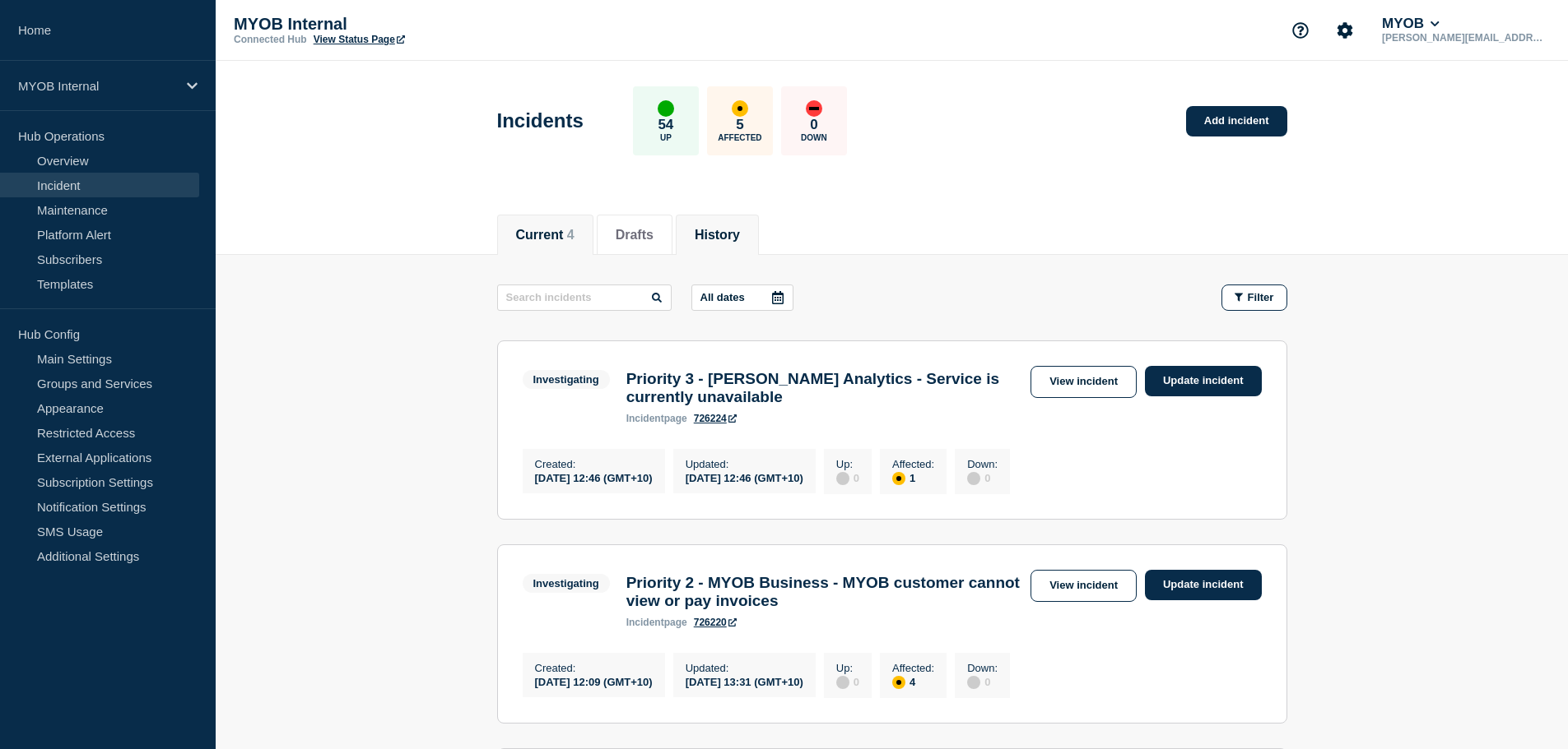
drag, startPoint x: 719, startPoint y: 255, endPoint x: 730, endPoint y: 241, distance: 17.8
click at [714, 257] on main "All dates Filter Investigating 1 Affected Priority 3 - Archie Analytics - Servi…" at bounding box center [891, 706] width 1352 height 902
click at [731, 239] on button "History" at bounding box center [718, 235] width 45 height 15
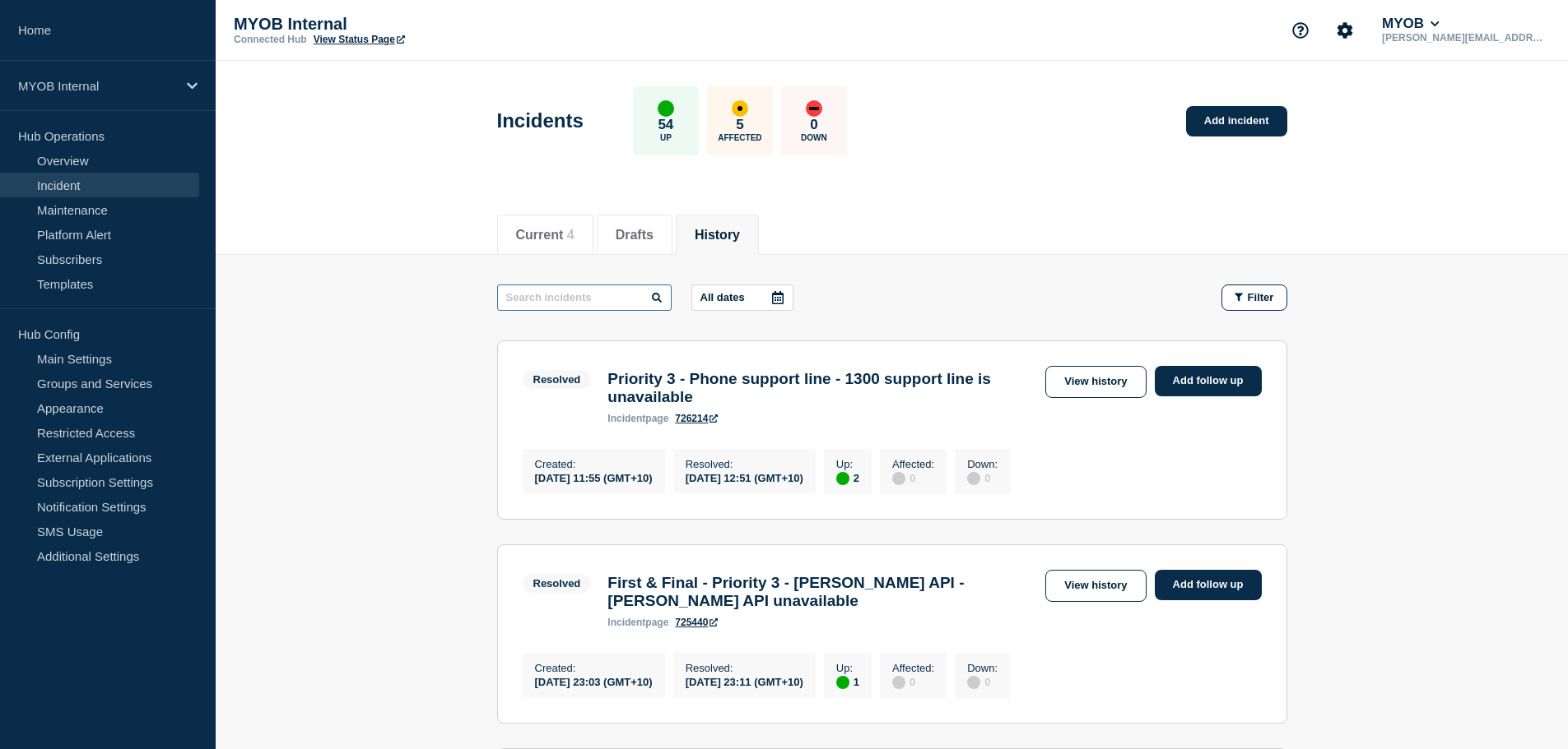
click at [595, 293] on input "text" at bounding box center [585, 297] width 175 height 26
type input "analytics"
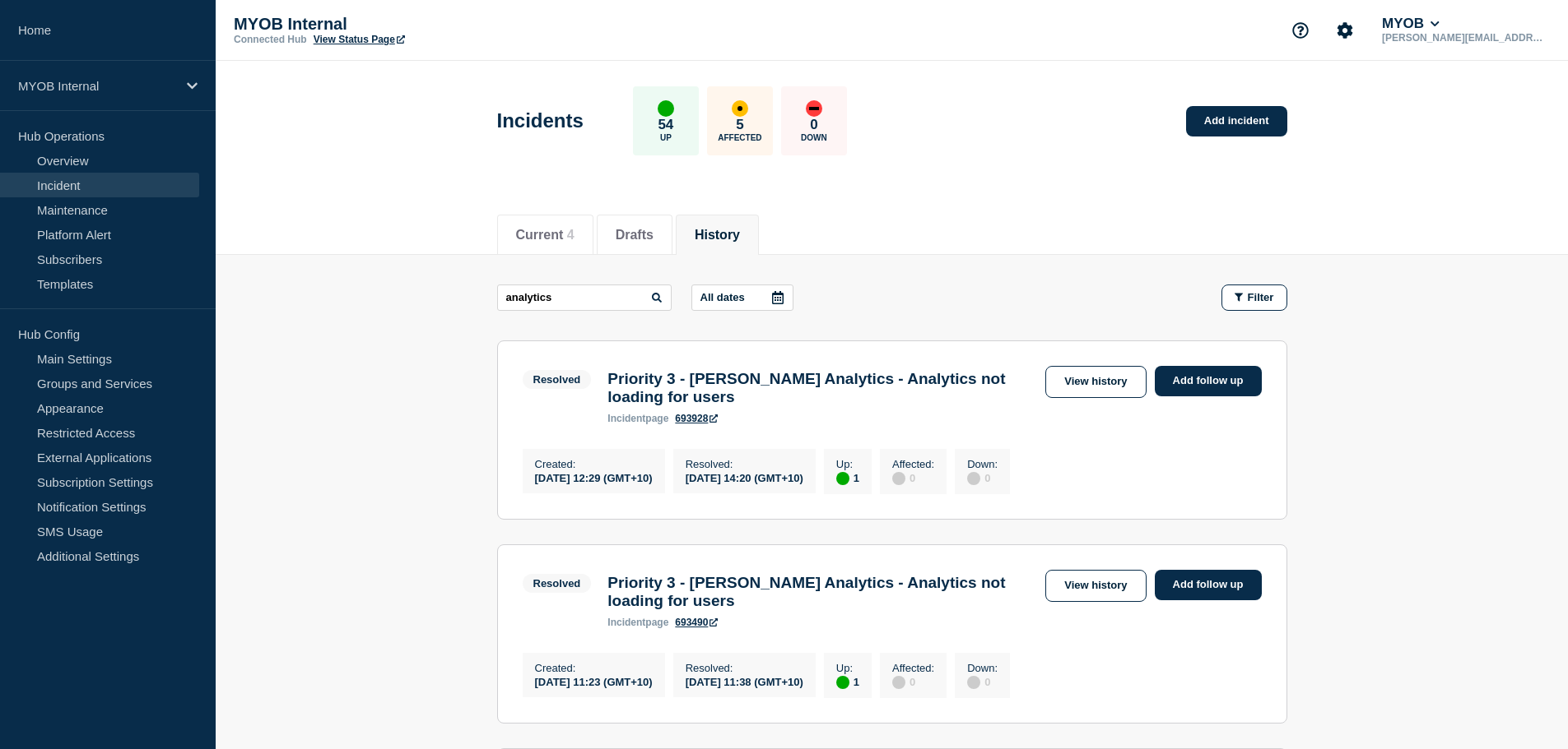
click at [698, 424] on link "693928" at bounding box center [696, 418] width 43 height 12
click at [1089, 380] on link "View history" at bounding box center [1095, 382] width 100 height 32
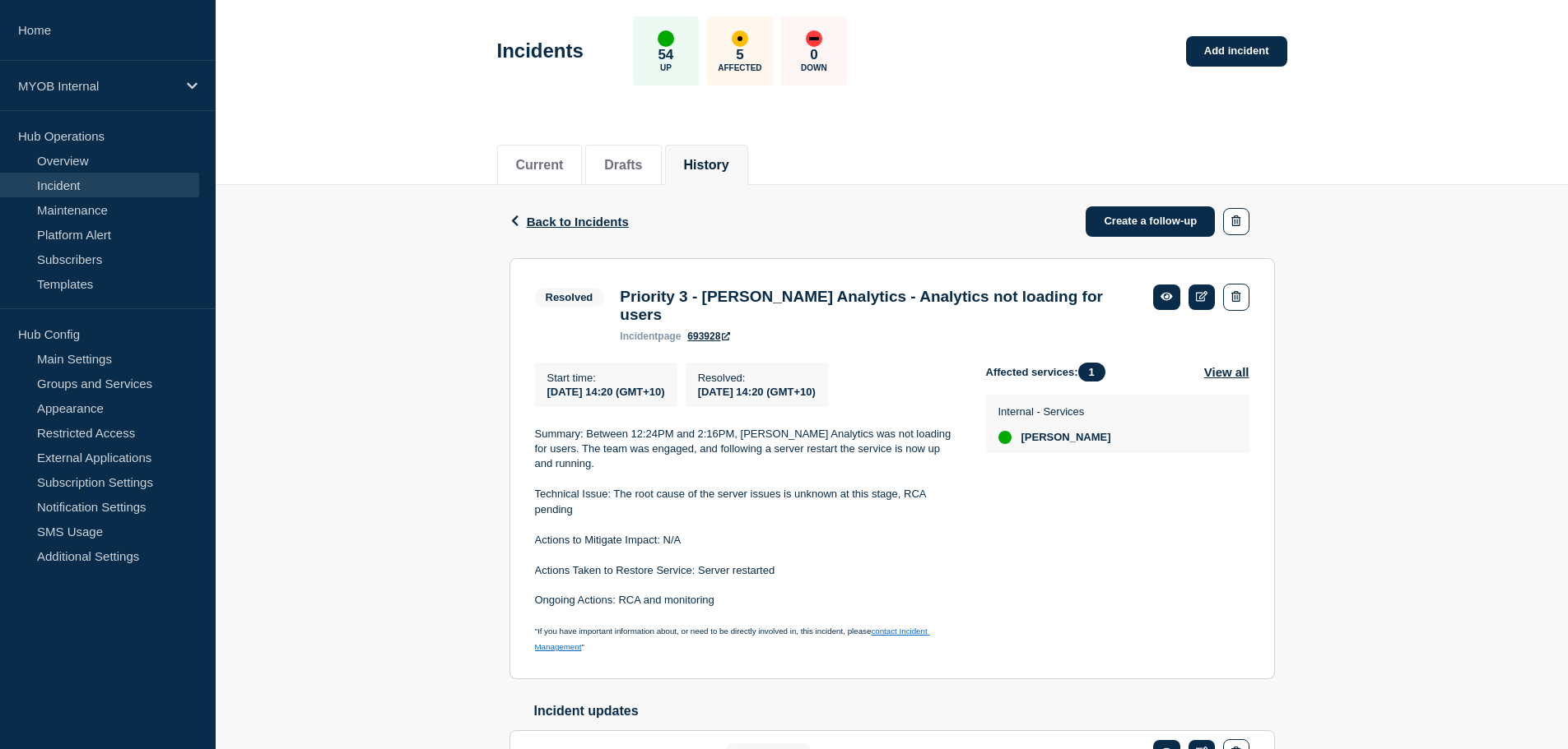
scroll to position [82, 0]
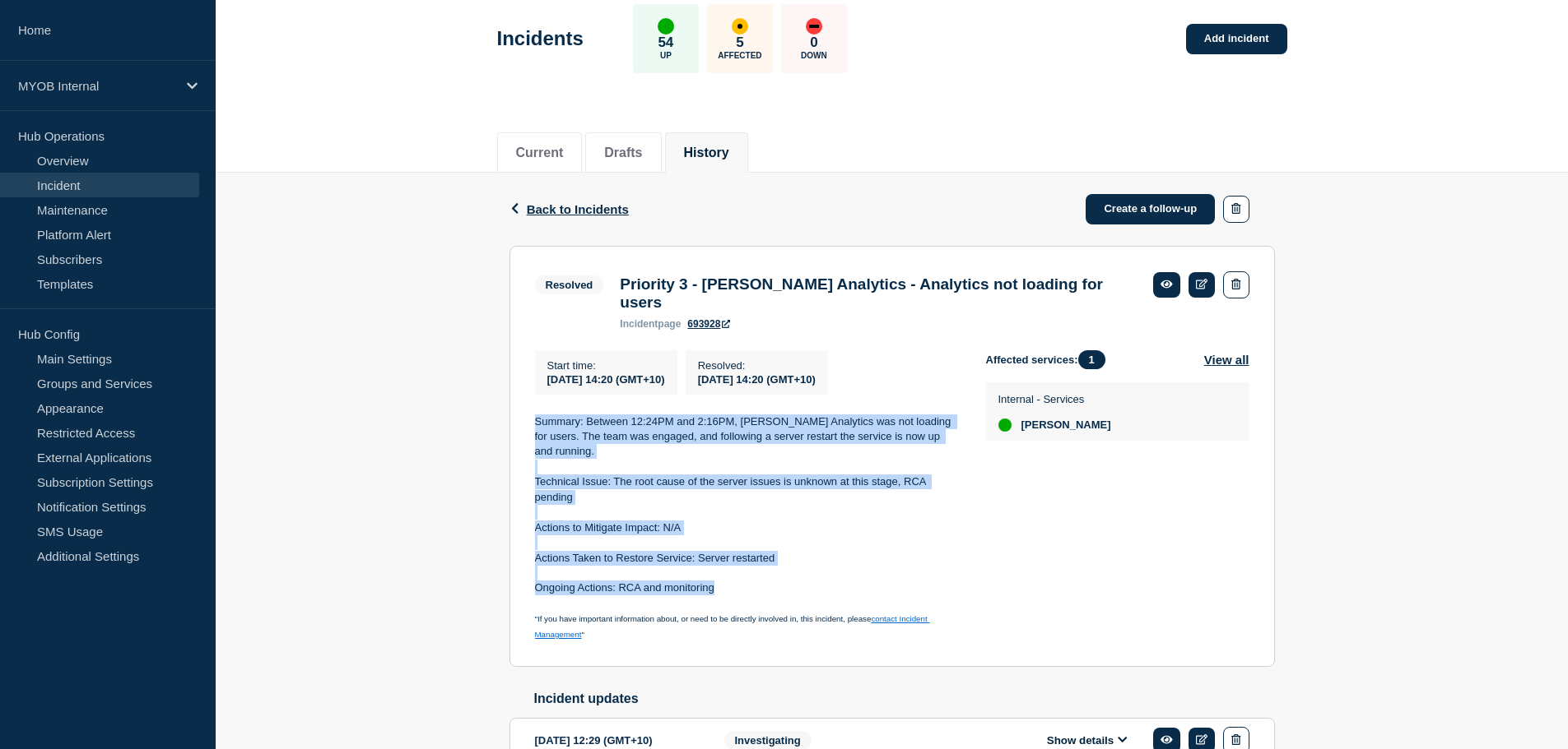
drag, startPoint x: 533, startPoint y: 404, endPoint x: 838, endPoint y: 556, distance: 340.8
click at [838, 556] on section "Resolved Priority 3 - Archie Analytics - Analytics not loading for users incide…" at bounding box center [892, 457] width 766 height 422
copy div "Summary: Between 12:24PM and 2:16PM, Archie Analytics was not loading for users…"
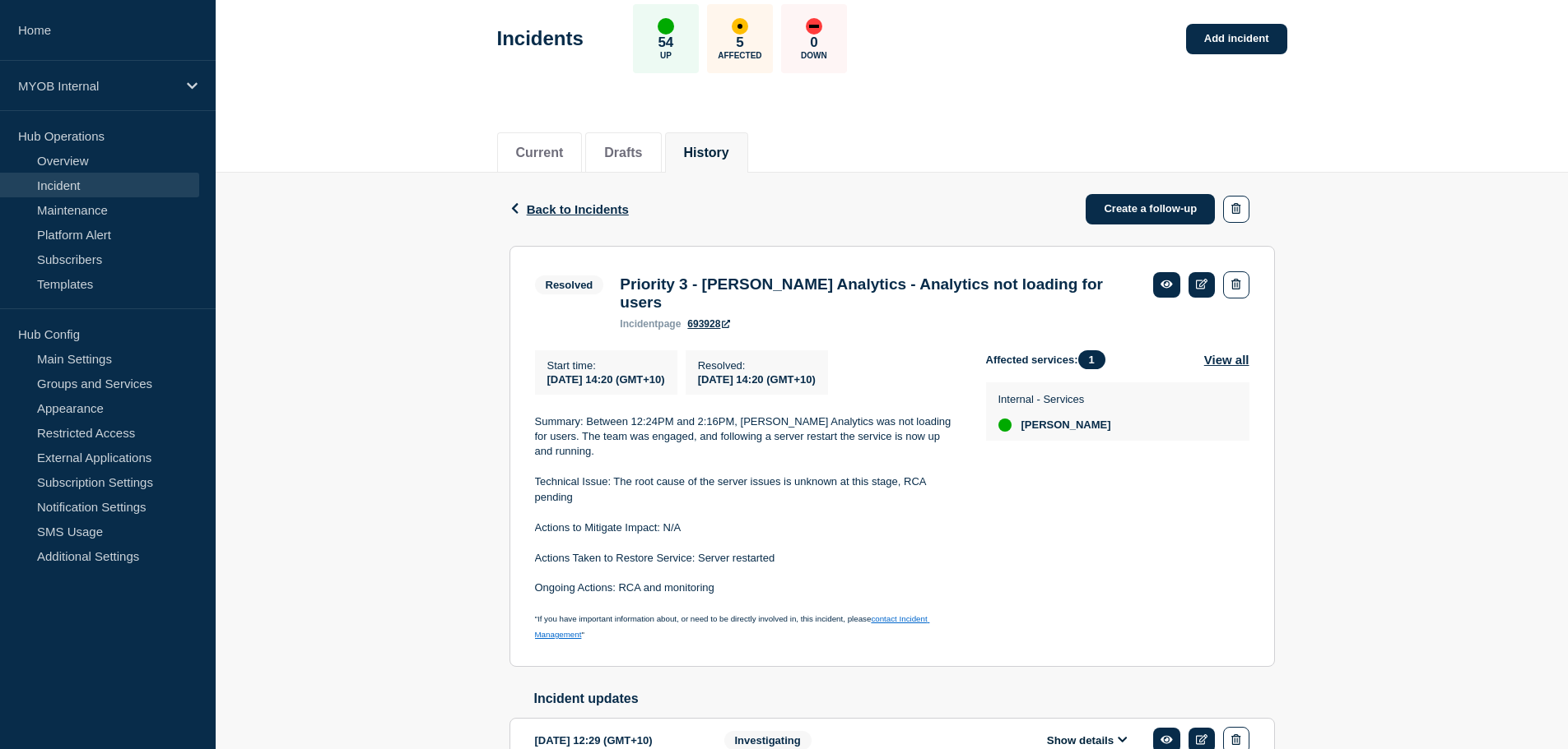
drag, startPoint x: 683, startPoint y: 589, endPoint x: 638, endPoint y: 604, distance: 47.4
click at [680, 614] on span ""If you have important information about, or need to be directly involved in, t…" at bounding box center [703, 619] width 337 height 9
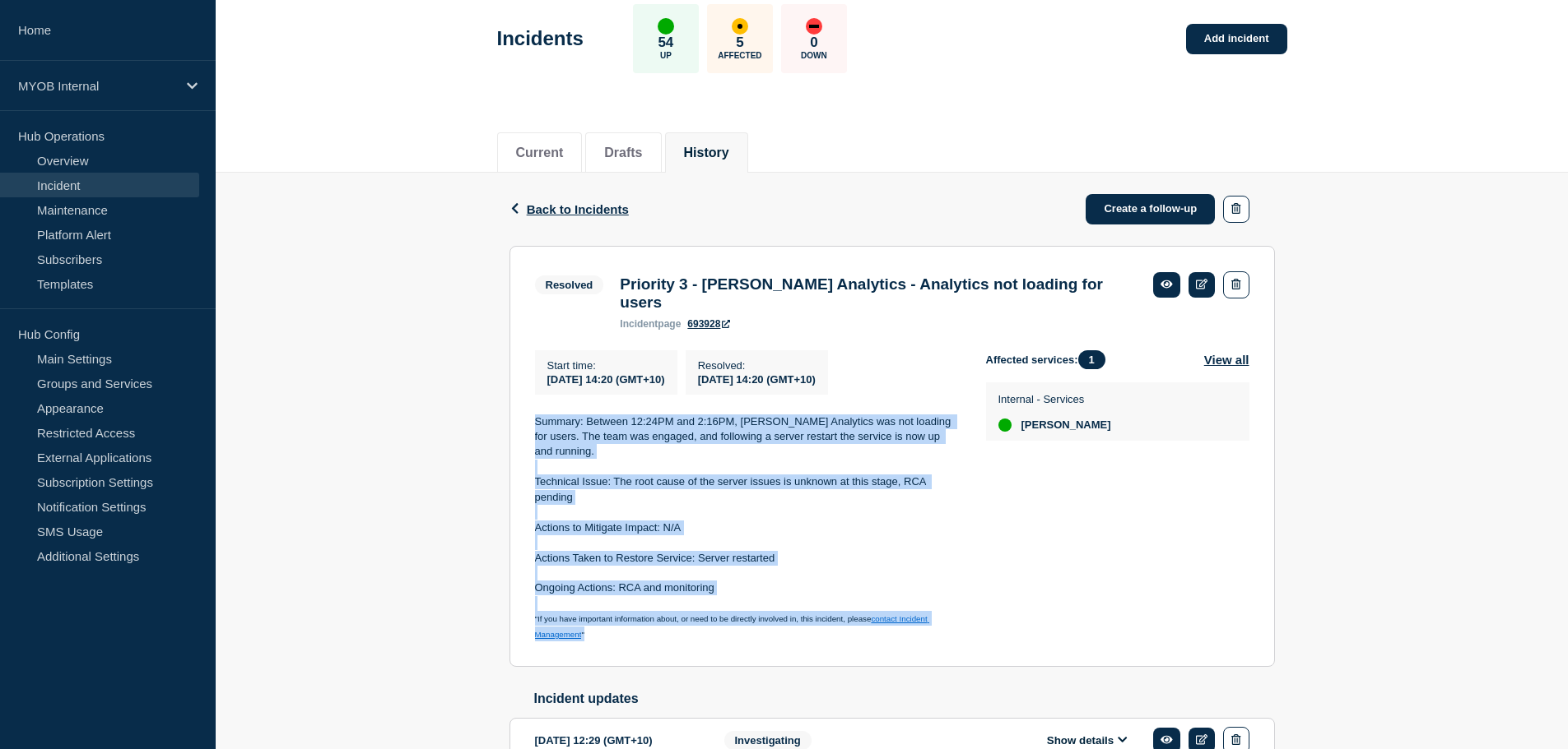
drag, startPoint x: 632, startPoint y: 609, endPoint x: 511, endPoint y: 404, distance: 238.0
click at [511, 404] on section "Resolved Priority 3 - Archie Analytics - Analytics not loading for users incide…" at bounding box center [892, 457] width 766 height 422
copy div "Summary: Between 12:24PM and 2:16PM, [PERSON_NAME] Analytics was not loading fo…"
